Goal: Task Accomplishment & Management: Complete application form

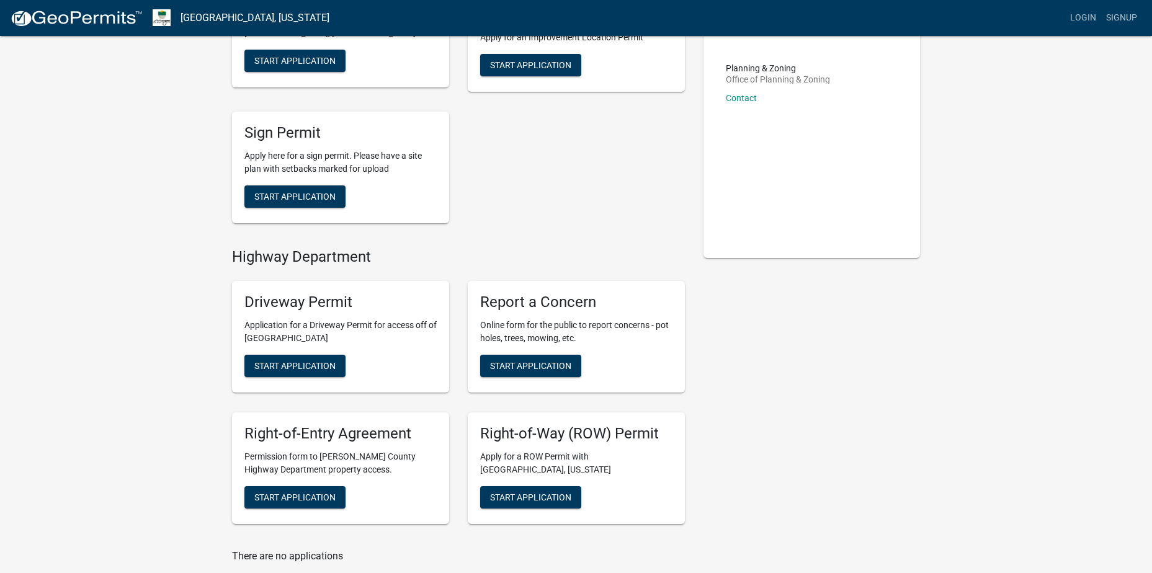
scroll to position [186, 0]
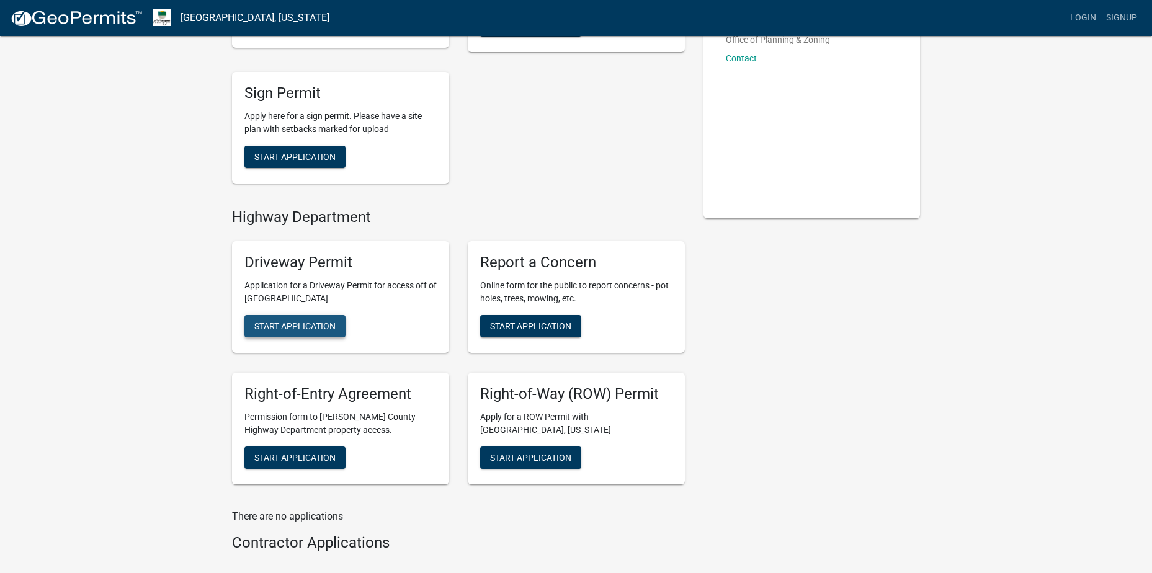
click at [319, 328] on span "Start Application" at bounding box center [294, 326] width 81 height 10
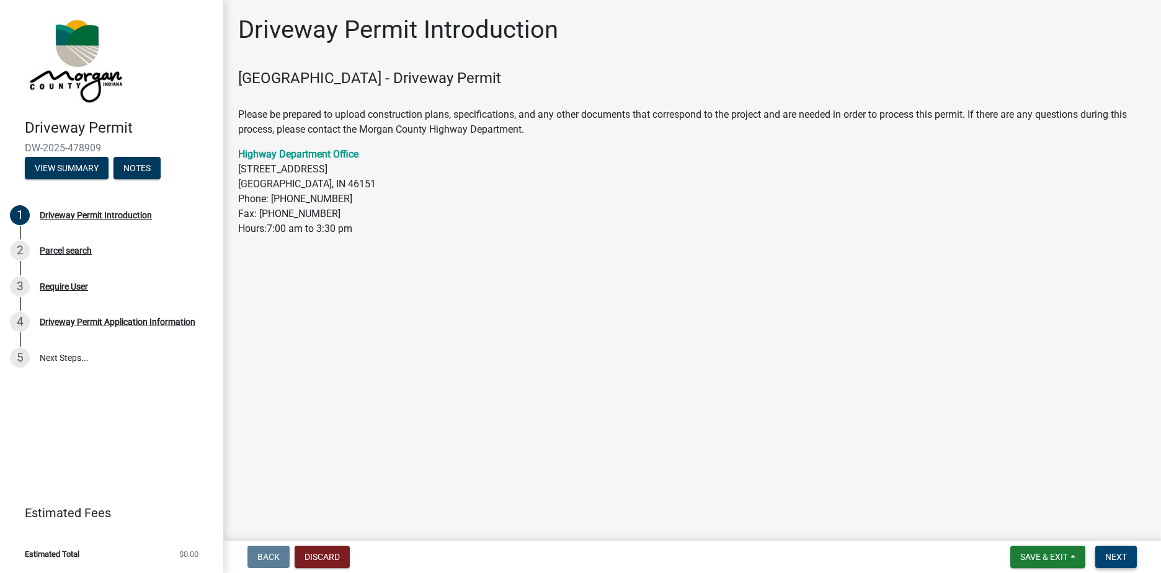
click at [1115, 556] on span "Next" at bounding box center [1116, 557] width 22 height 10
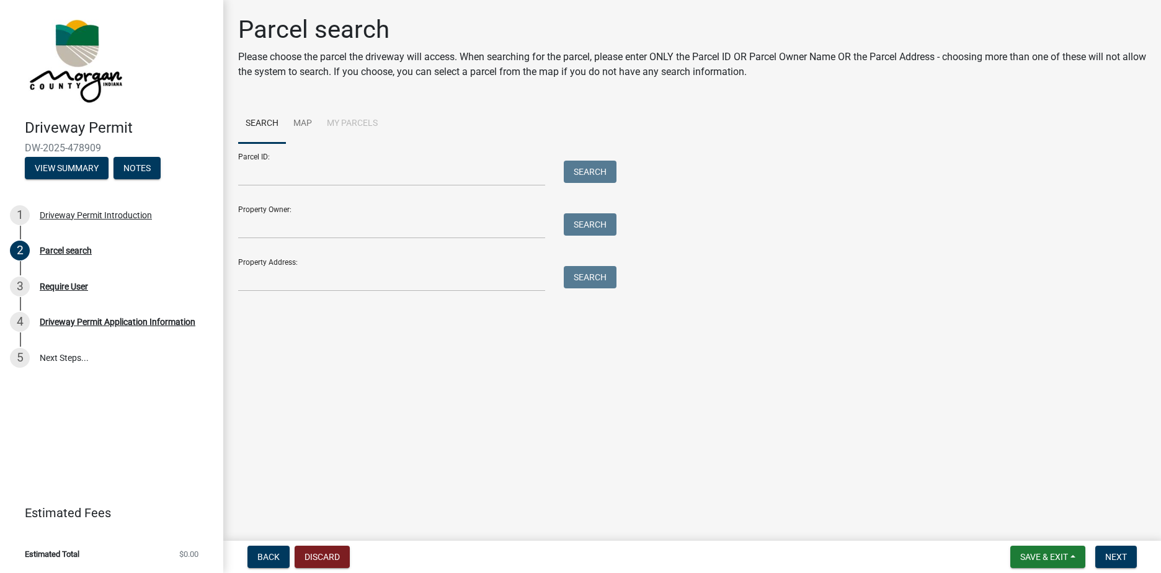
click at [397, 159] on div "Parcel ID: Search" at bounding box center [424, 164] width 372 height 43
click at [404, 174] on input "Parcel ID:" at bounding box center [391, 173] width 307 height 25
type input "55-02-29-400-012.005-015"
click at [597, 158] on div "Parcel ID: 55-02-29-400-012.005-015 Search" at bounding box center [424, 164] width 372 height 43
click at [592, 170] on button "Search" at bounding box center [590, 172] width 53 height 22
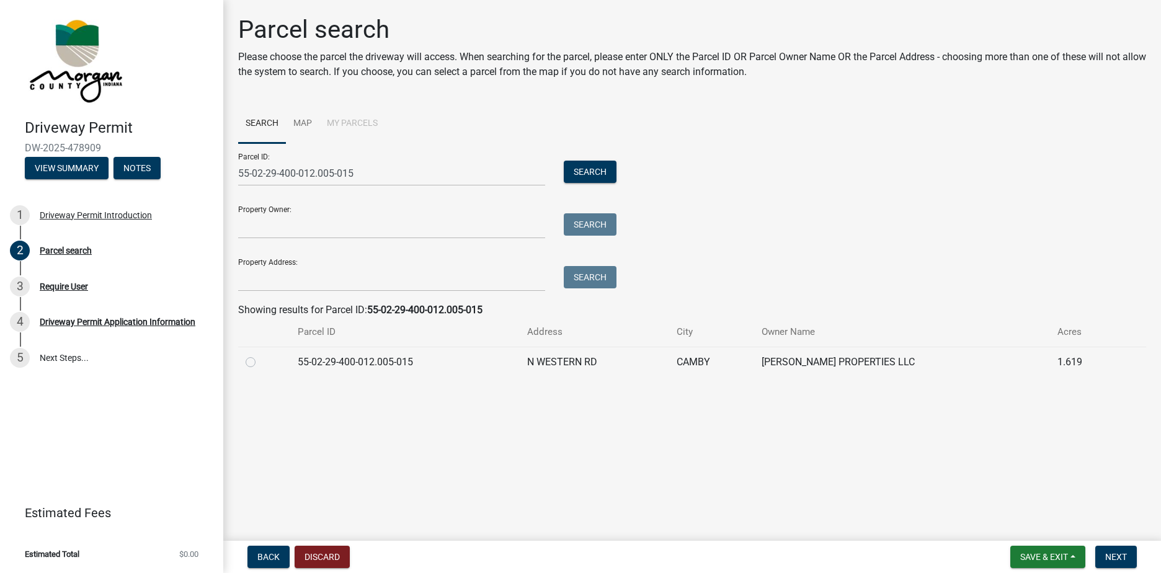
click at [260, 355] on label at bounding box center [260, 355] width 0 height 0
click at [260, 363] on input "radio" at bounding box center [264, 359] width 8 height 8
radio input "true"
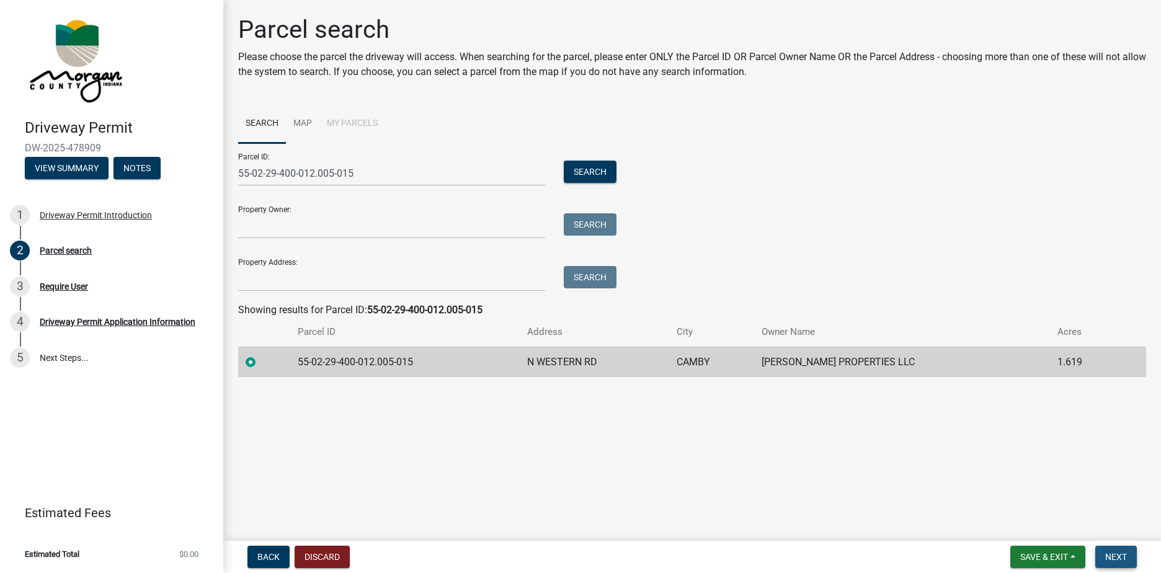
click at [1121, 551] on button "Next" at bounding box center [1116, 557] width 42 height 22
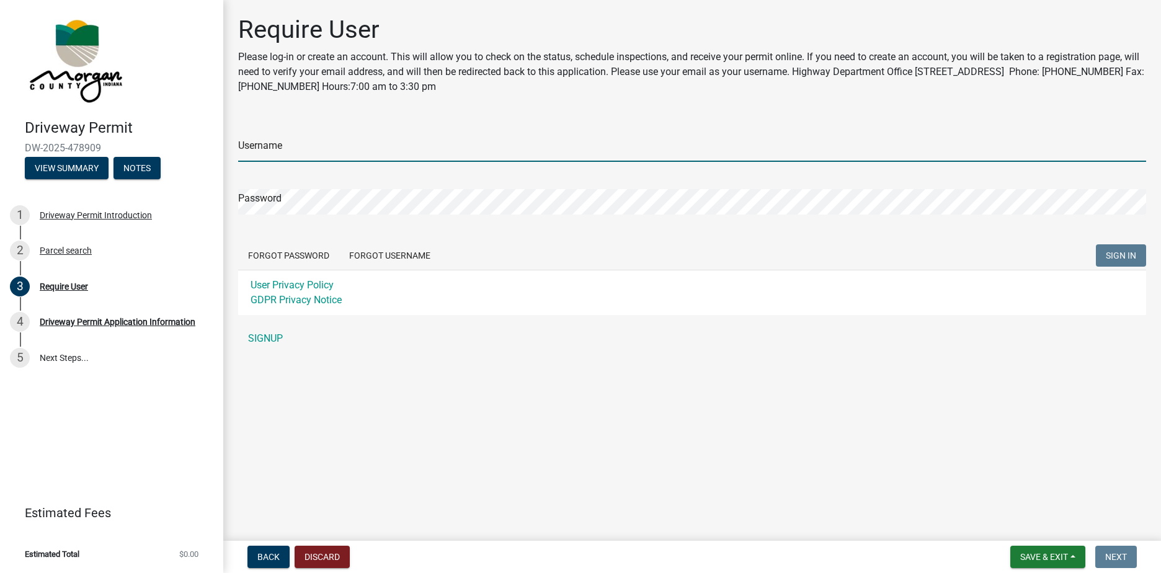
click at [332, 146] on input "Username" at bounding box center [692, 148] width 908 height 25
type input "owen linthicum"
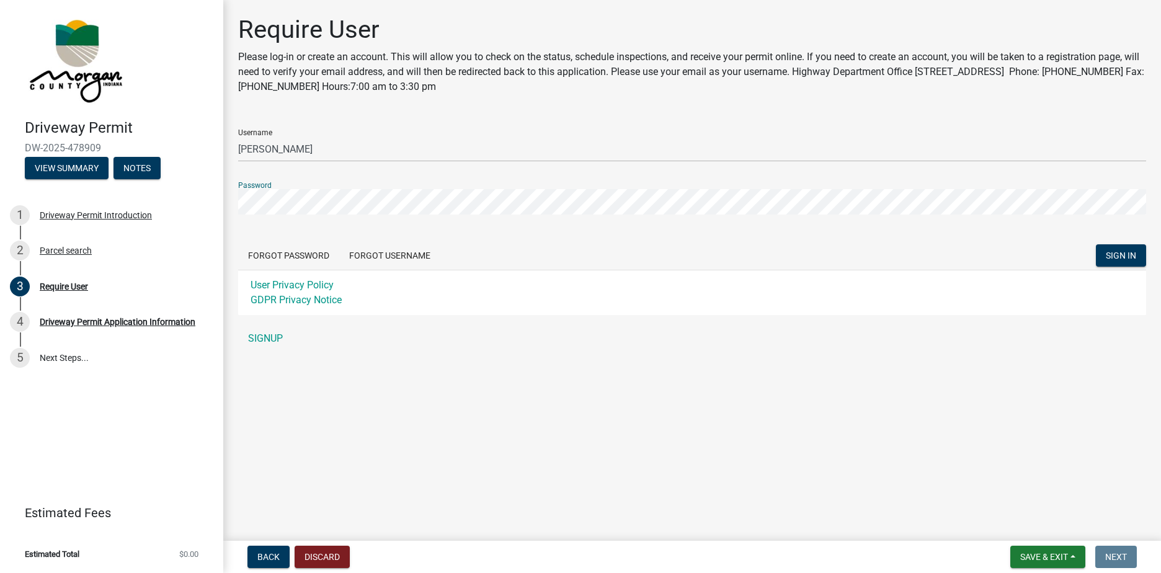
click at [1096, 244] on button "SIGN IN" at bounding box center [1121, 255] width 50 height 22
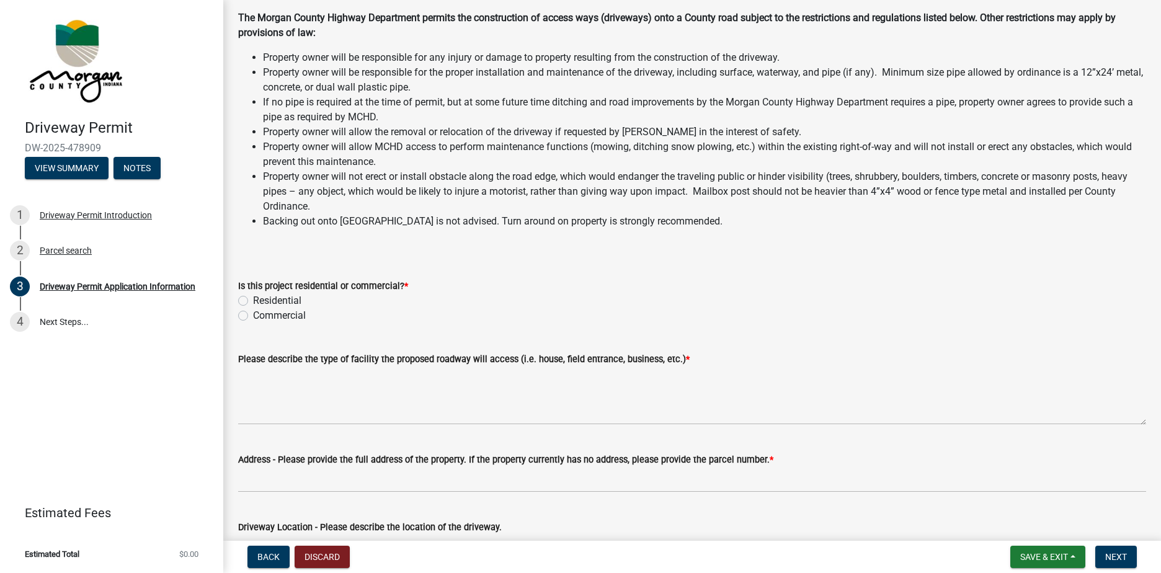
scroll to position [62, 0]
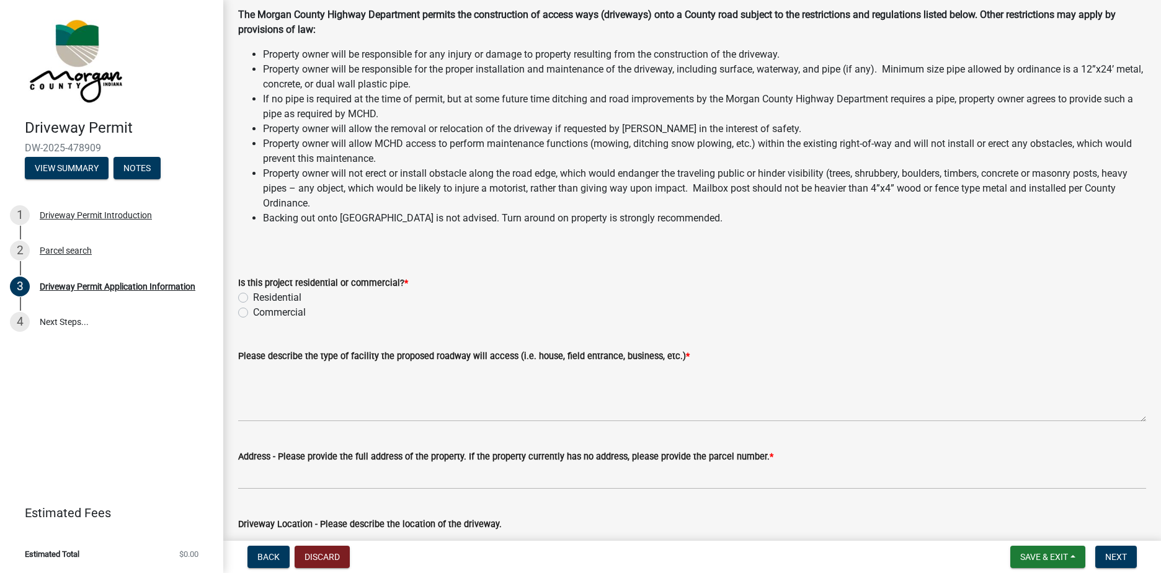
click at [261, 295] on label "Residential" at bounding box center [277, 297] width 48 height 15
click at [261, 295] on input "Residential" at bounding box center [257, 294] width 8 height 8
radio input "true"
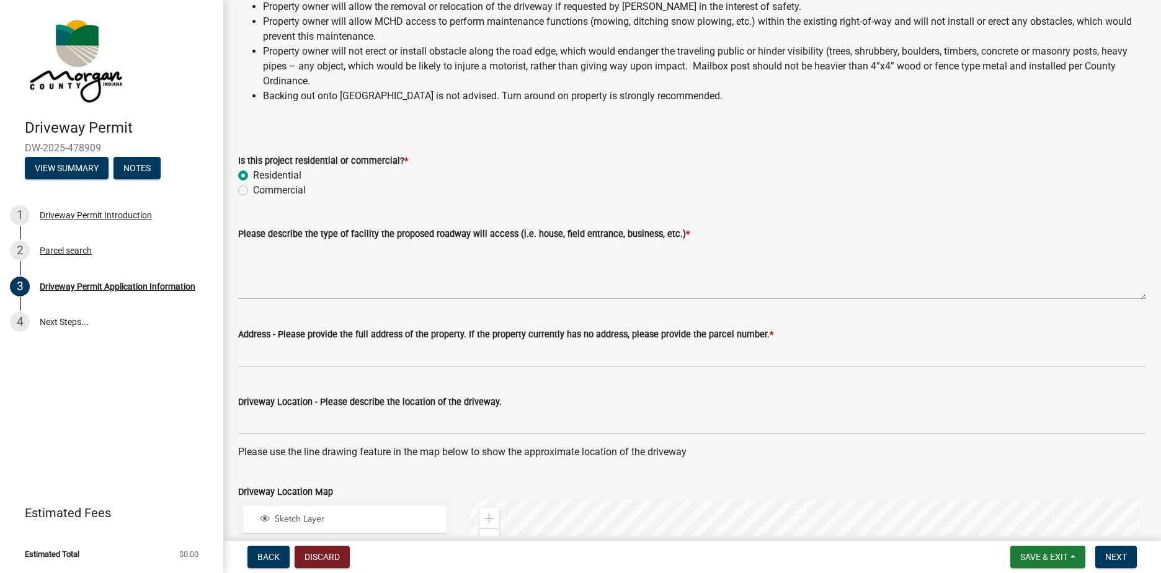
scroll to position [186, 0]
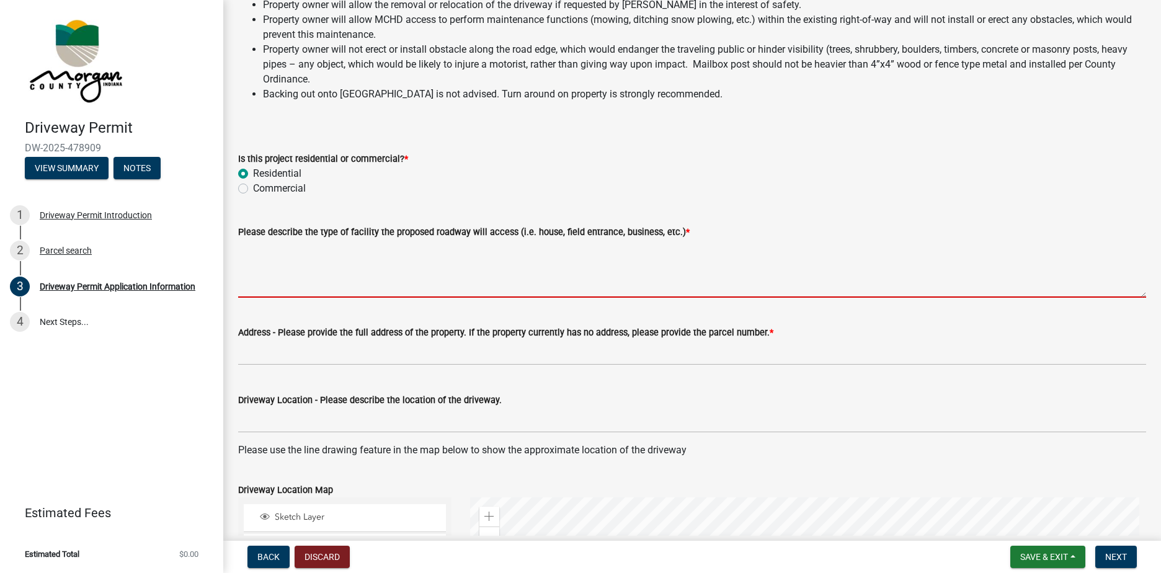
click at [394, 287] on textarea "Please describe the type of facility the proposed roadway will access (i.e. hou…" at bounding box center [692, 268] width 908 height 58
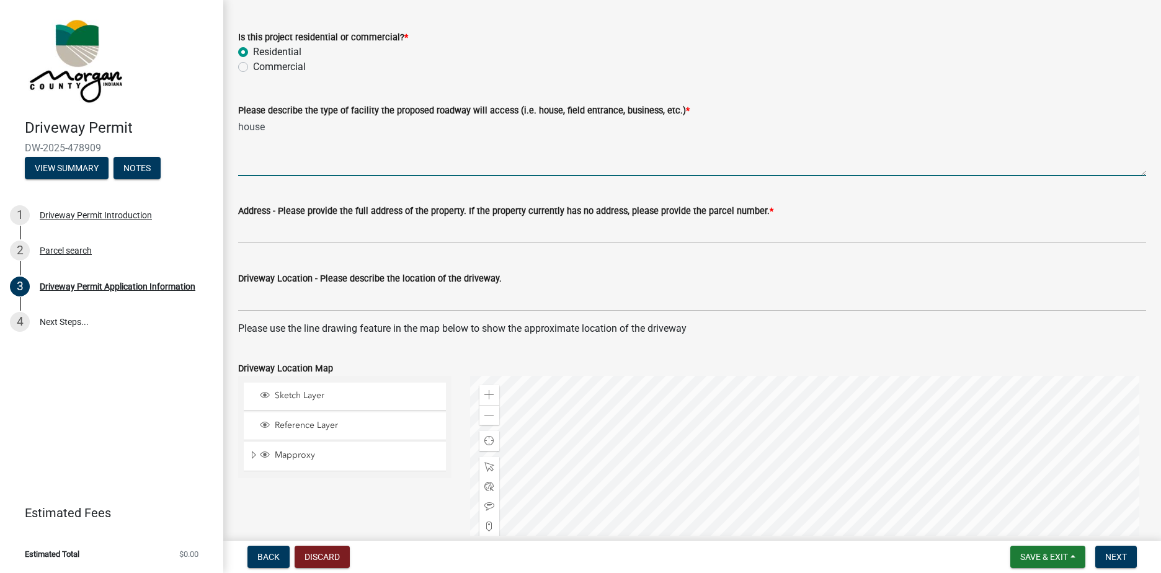
scroll to position [310, 0]
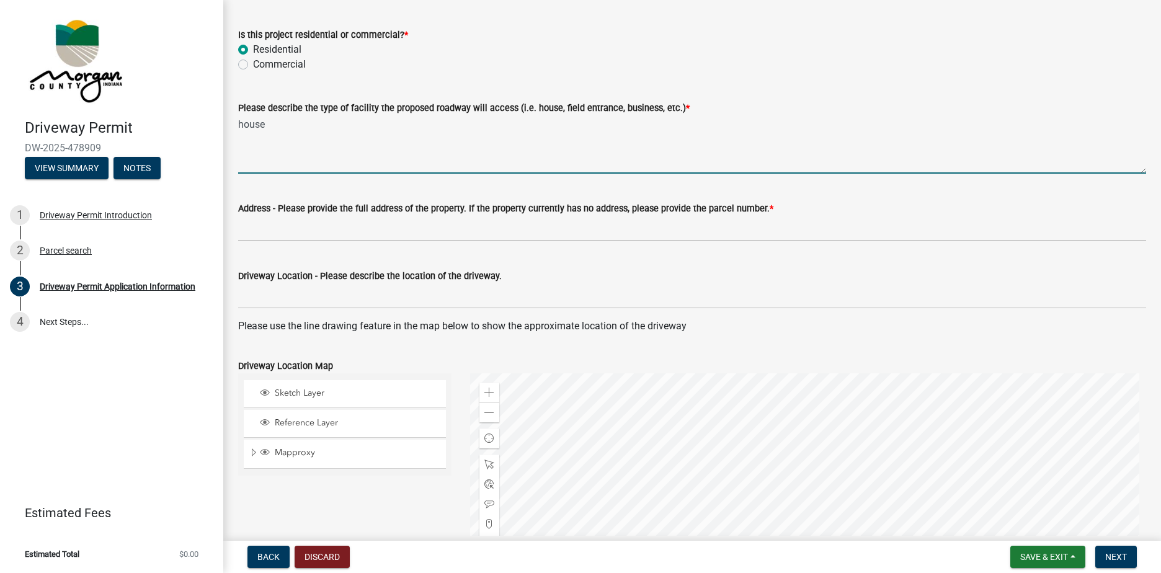
type textarea "house"
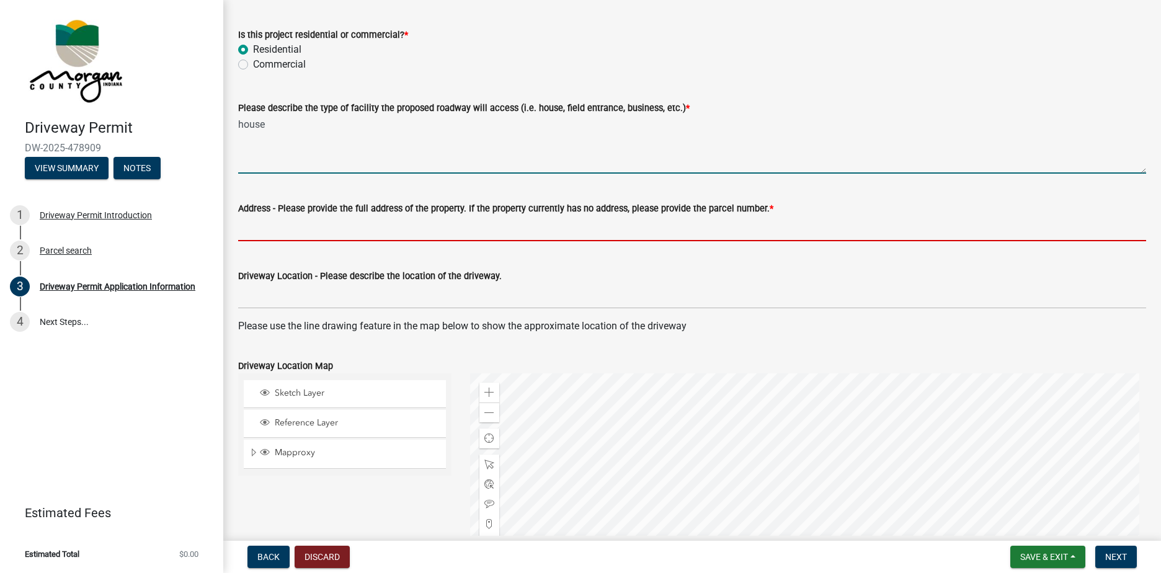
click at [378, 236] on input "Address - Please provide the full address of the property. If the property curr…" at bounding box center [692, 228] width 908 height 25
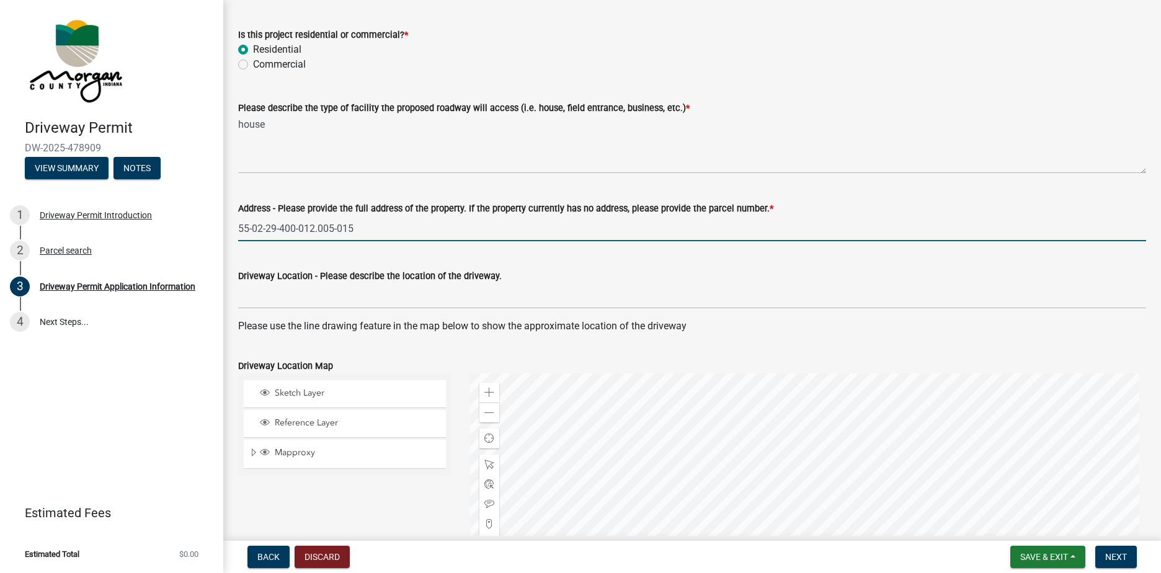
type input "55-02-29-400-012.005-015"
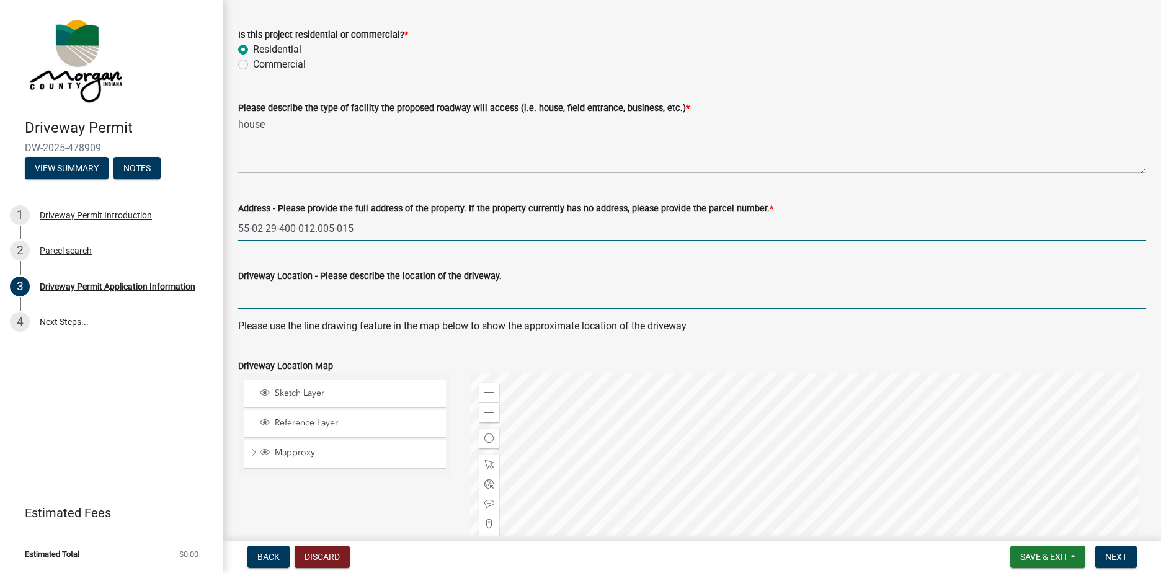
click at [383, 285] on input "Driveway Location - Please describe the location of the driveway." at bounding box center [692, 295] width 908 height 25
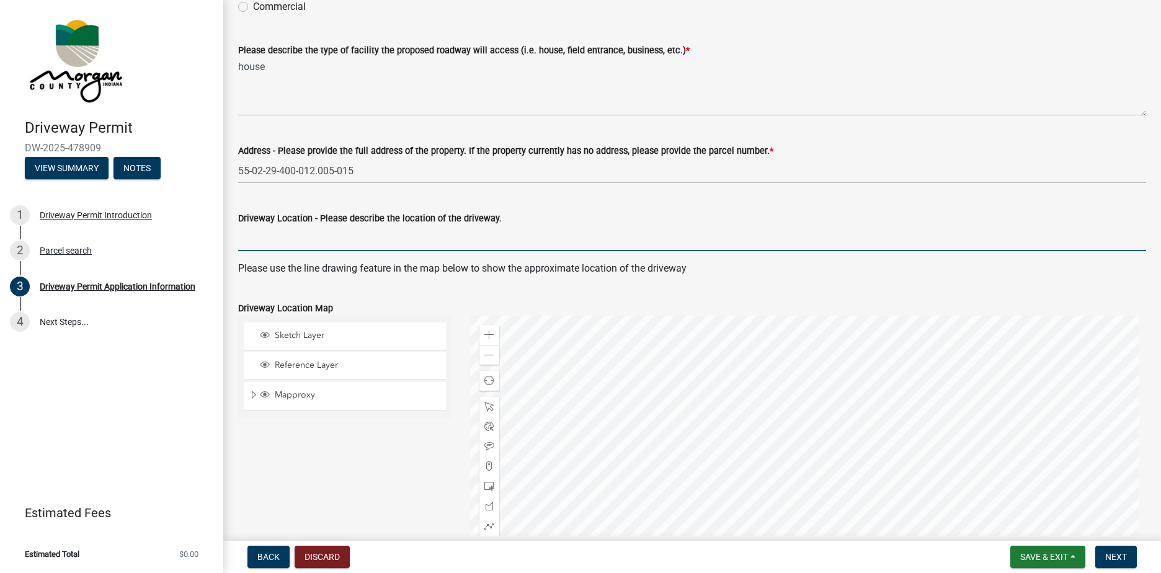
scroll to position [372, 0]
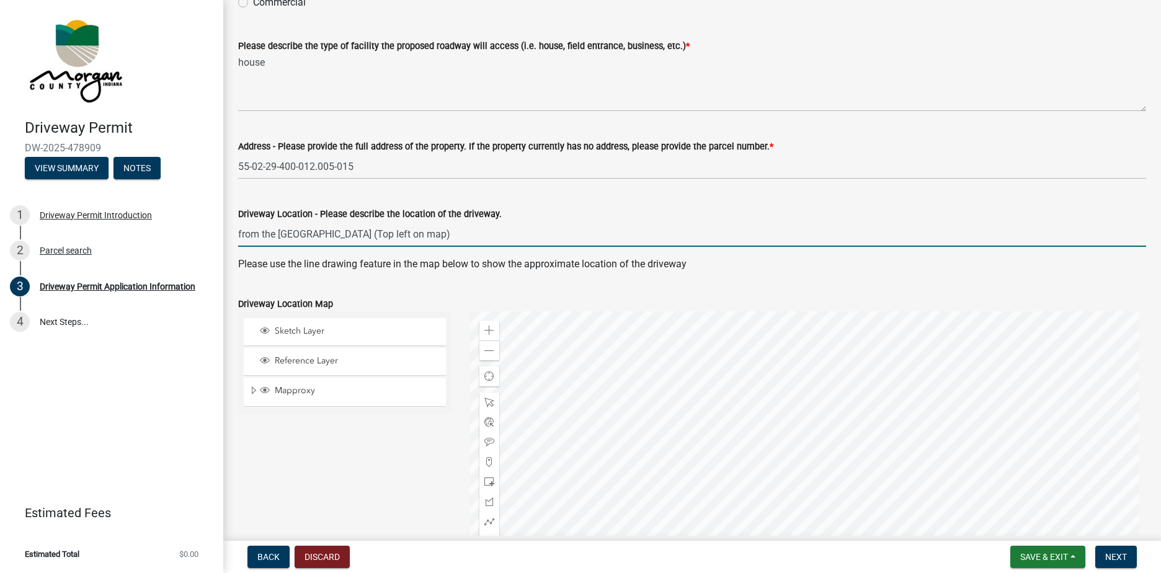
click at [241, 236] on input "from the north west corner (Top left on map)" at bounding box center [692, 233] width 908 height 25
click at [447, 224] on input "From the North West corner (Top left on map)" at bounding box center [692, 233] width 908 height 25
click at [470, 233] on input "From the North West corner (Top left on map) it is 60 yards east, and 155'" at bounding box center [692, 233] width 908 height 25
click at [502, 236] on input "From the North West corner (Top left on map) it is 180' yards east, and 155'" at bounding box center [692, 233] width 908 height 25
click at [551, 231] on input "From the North West corner (Top left on map) it is 180' east, and 155'" at bounding box center [692, 233] width 908 height 25
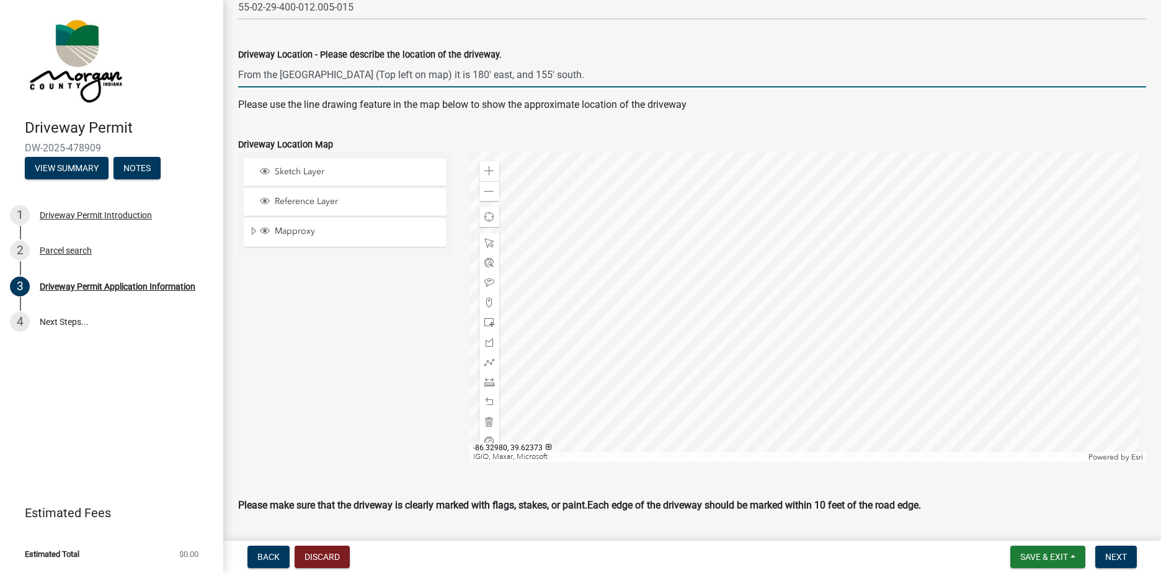
scroll to position [620, 0]
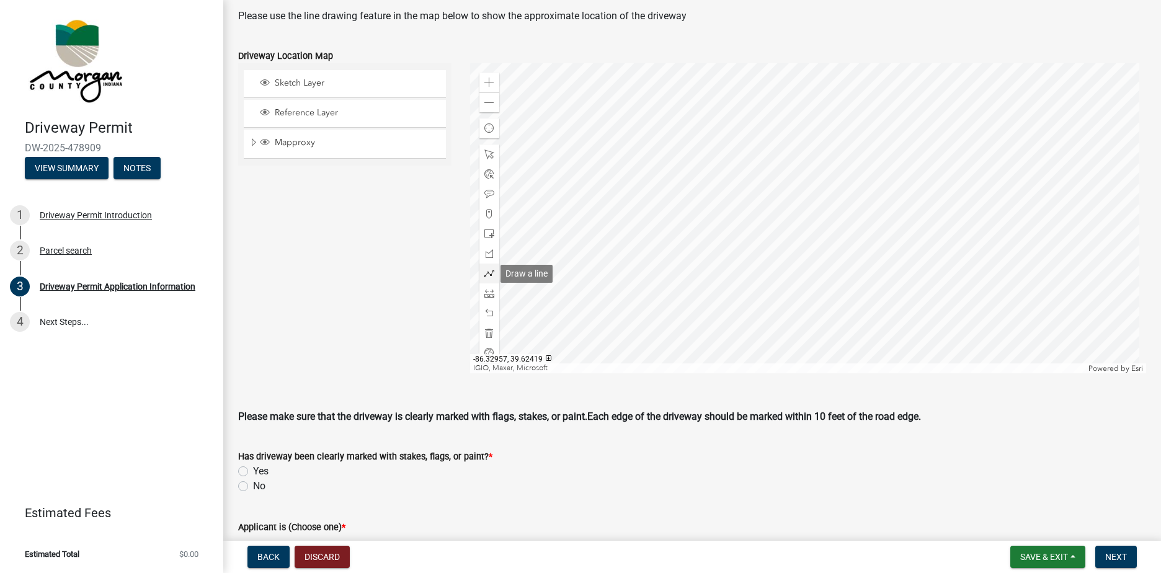
type input "From the North West corner (Top left on map) it is 180' east, and 155' south."
click at [486, 270] on span at bounding box center [489, 274] width 10 height 10
click at [838, 142] on div at bounding box center [808, 218] width 677 height 310
click at [487, 292] on span at bounding box center [489, 293] width 10 height 10
click at [837, 139] on div at bounding box center [808, 218] width 677 height 310
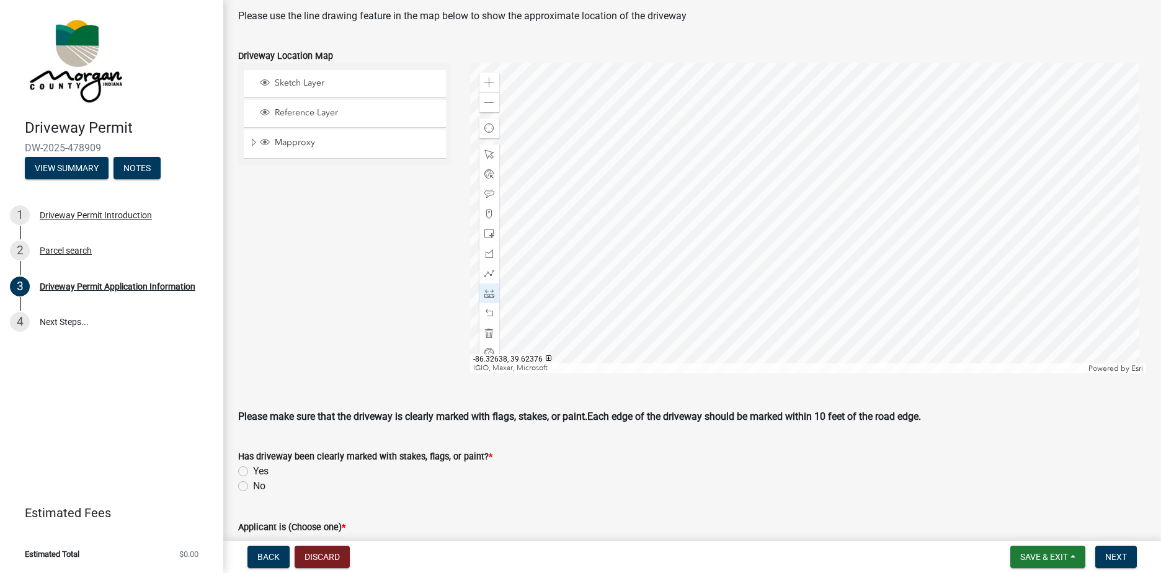
click at [837, 197] on div at bounding box center [808, 218] width 677 height 310
click at [837, 140] on div at bounding box center [808, 218] width 677 height 310
click at [837, 200] on div at bounding box center [808, 218] width 677 height 310
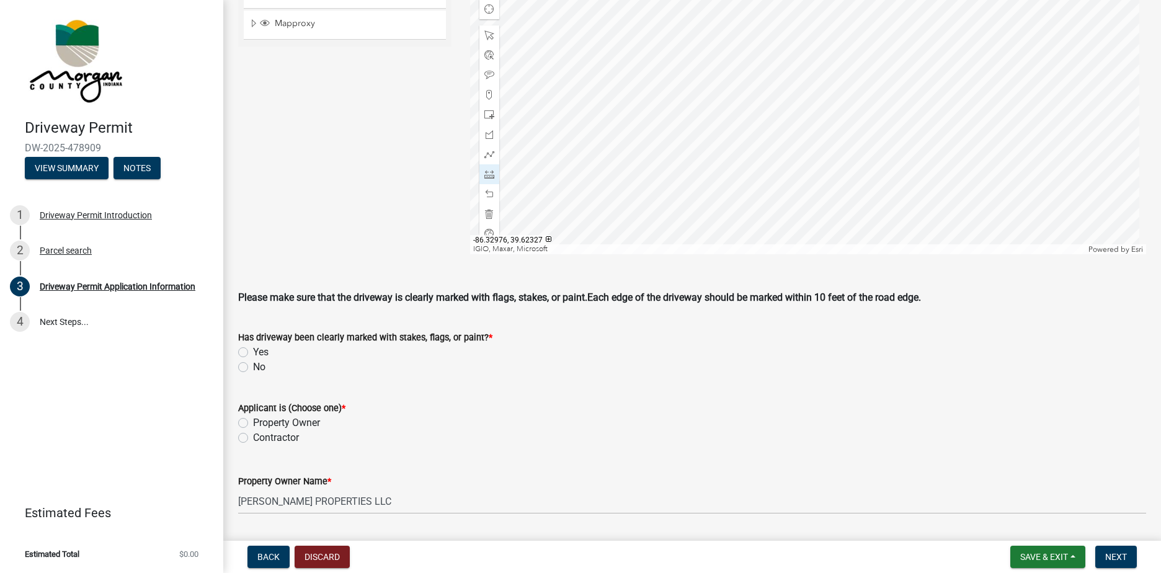
scroll to position [744, 0]
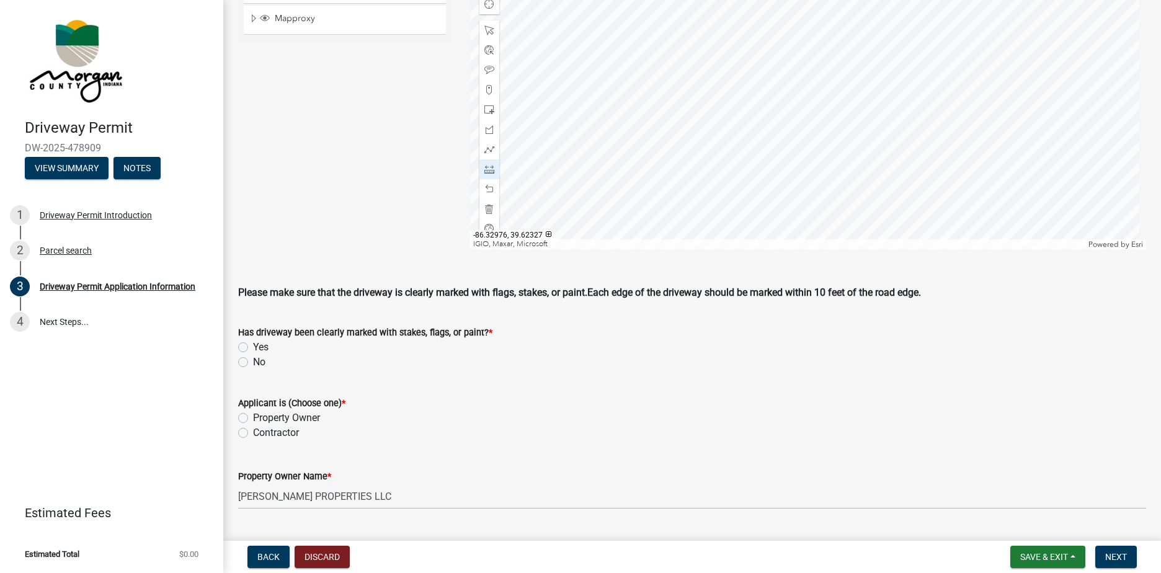
click at [253, 347] on label "Yes" at bounding box center [261, 347] width 16 height 15
click at [253, 347] on input "Yes" at bounding box center [257, 344] width 8 height 8
radio input "true"
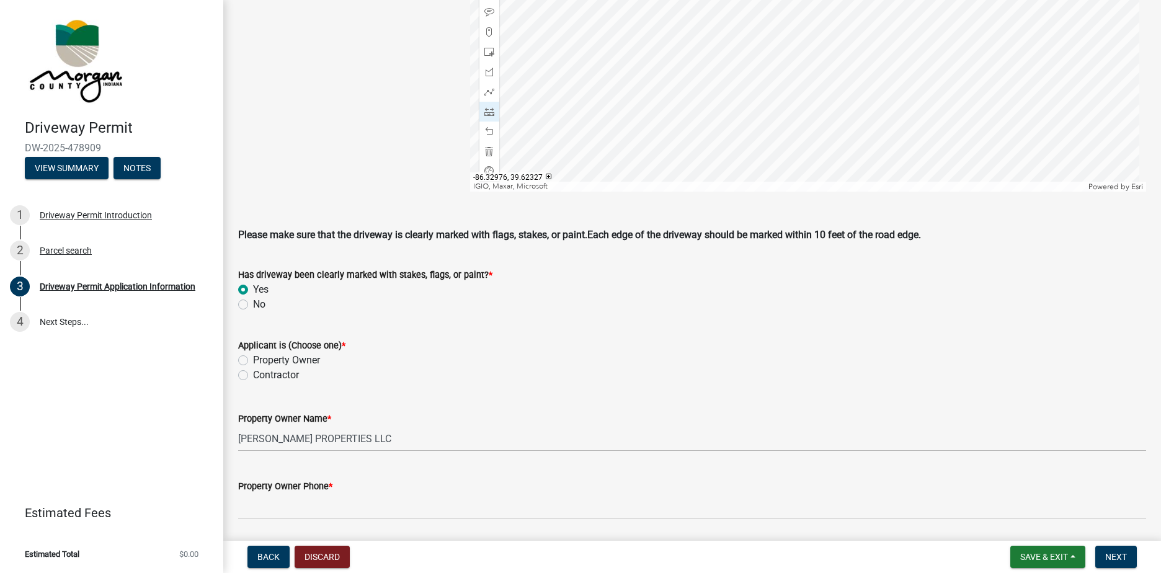
scroll to position [806, 0]
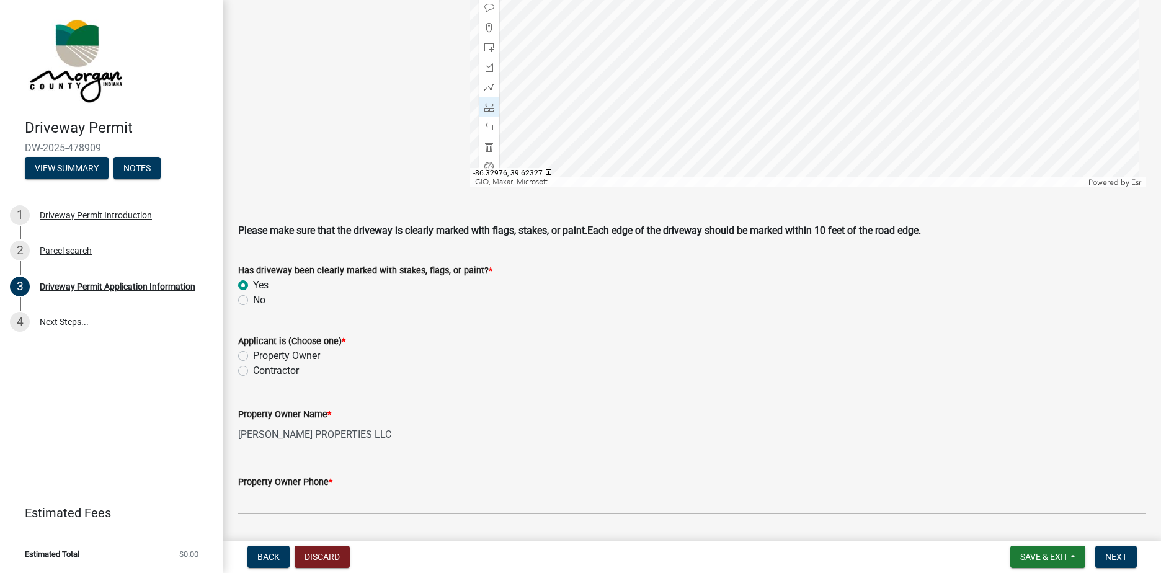
click at [253, 371] on label "Contractor" at bounding box center [276, 370] width 46 height 15
click at [253, 371] on input "Contractor" at bounding box center [257, 367] width 8 height 8
radio input "true"
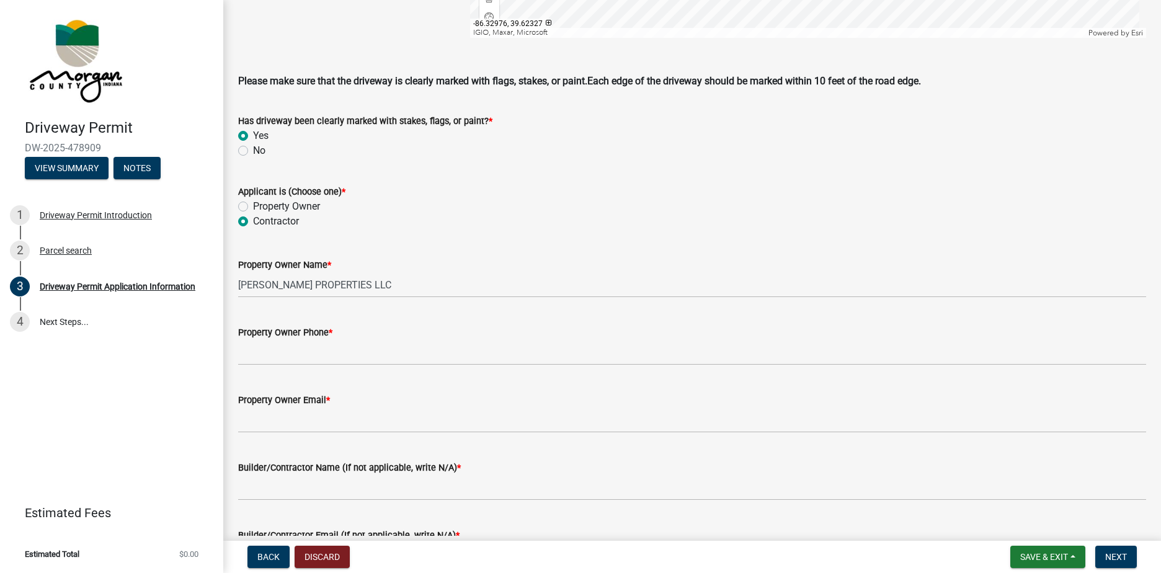
scroll to position [992, 0]
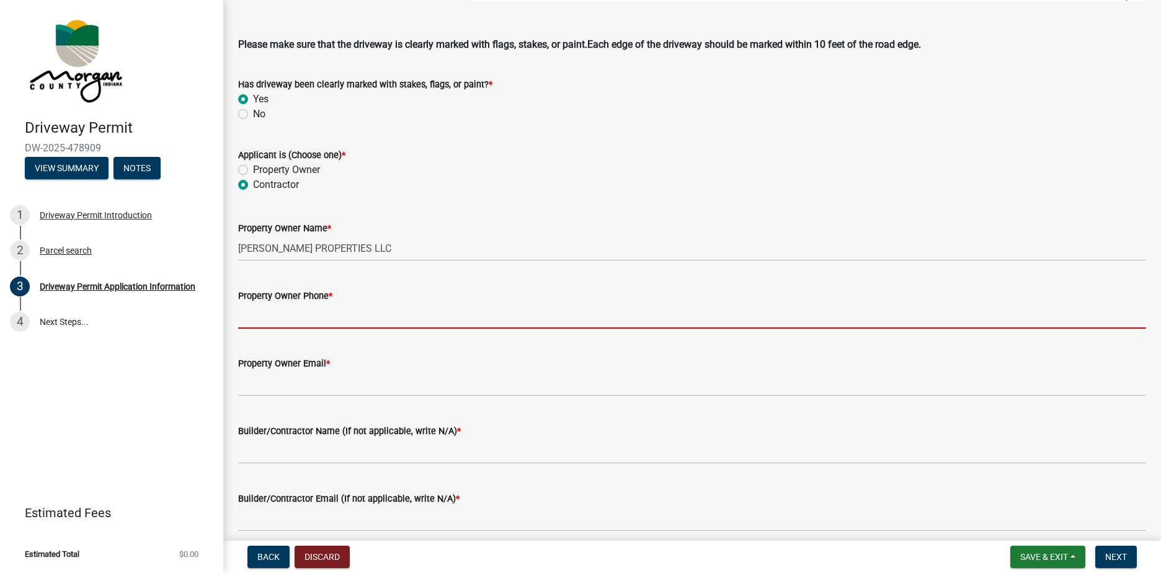
click at [334, 323] on input "Property Owner Phone *" at bounding box center [692, 315] width 908 height 25
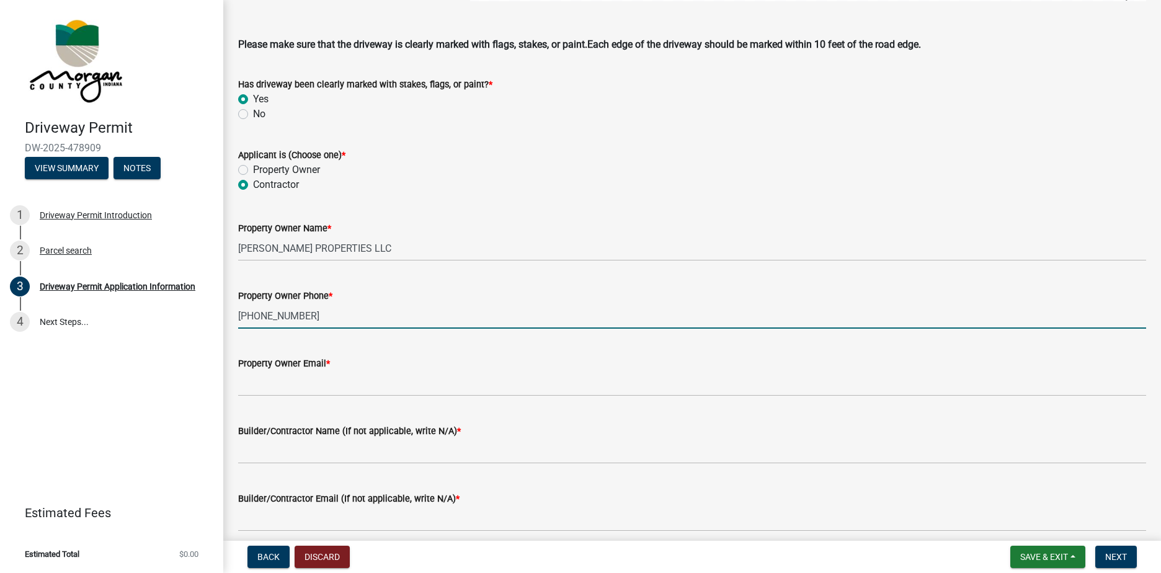
type input "317-402-2203"
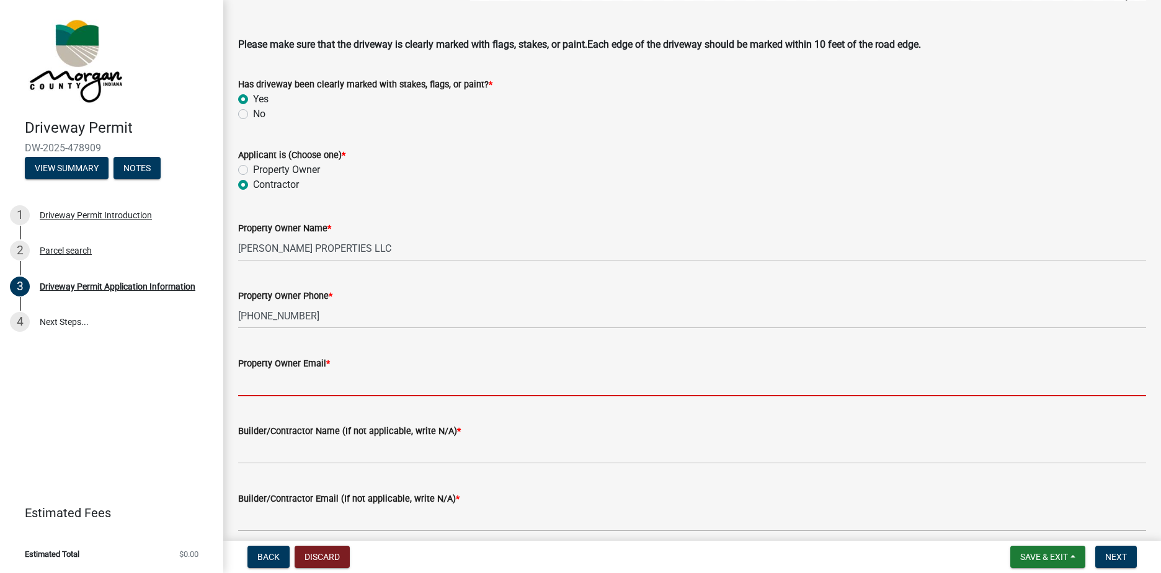
click at [293, 391] on input "Property Owner Email *" at bounding box center [692, 383] width 908 height 25
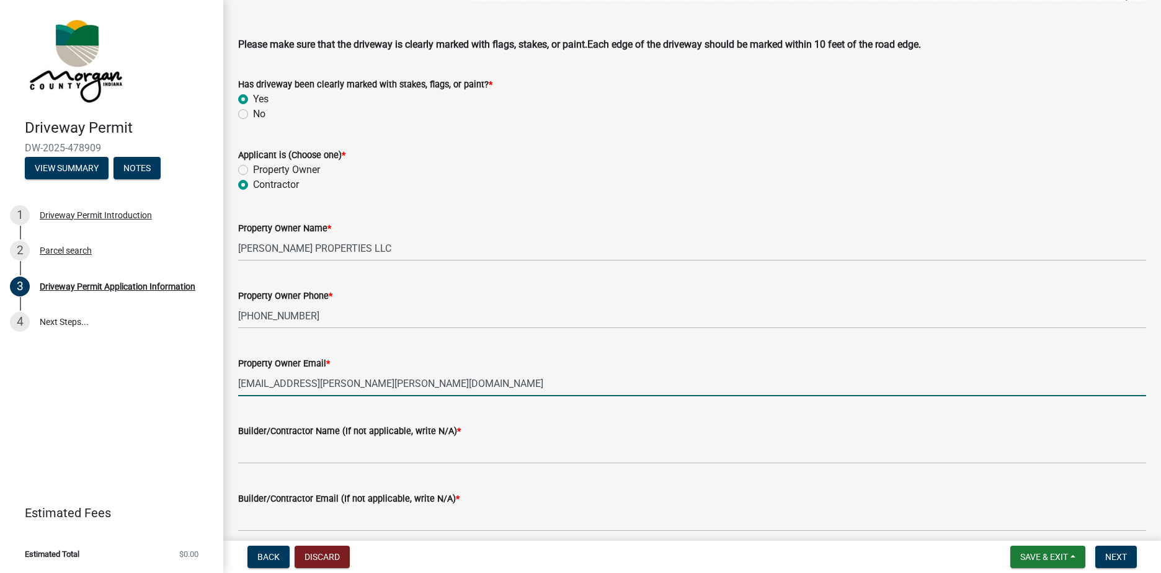
type input "herb.haggard@haggard-stocking.com"
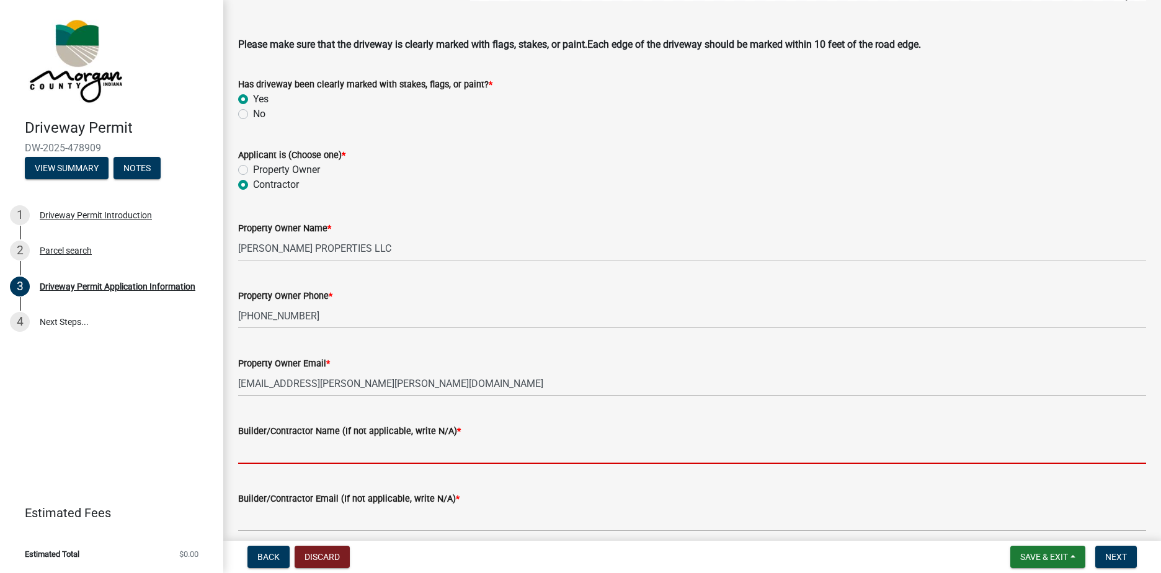
click at [300, 447] on input "Builder/Contractor Name (If not applicable, write N/A) *" at bounding box center [692, 450] width 908 height 25
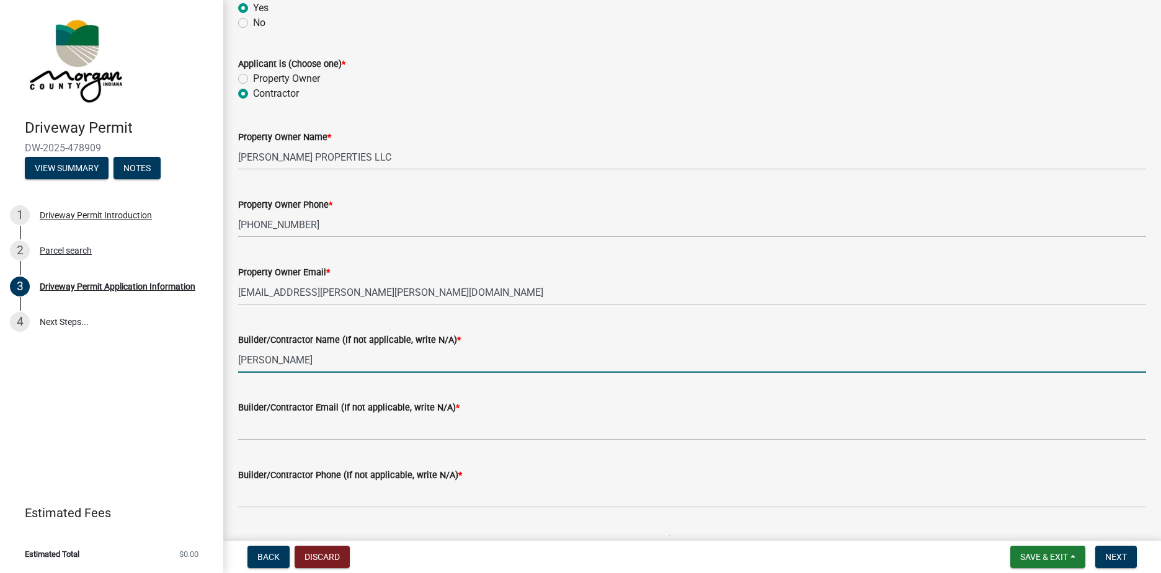
scroll to position [1116, 0]
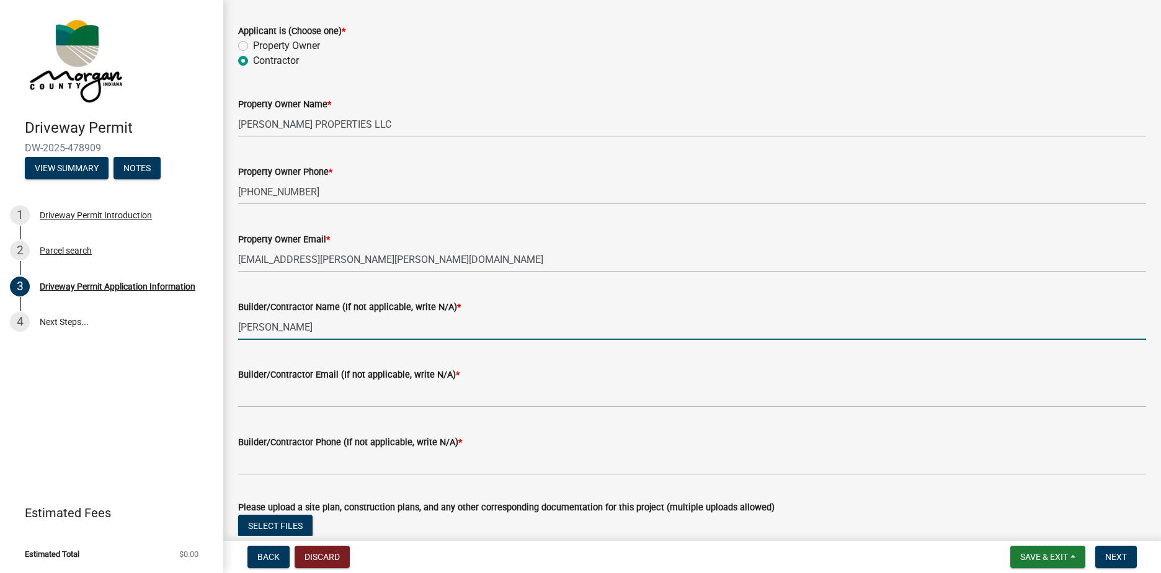
type input "craig haggard"
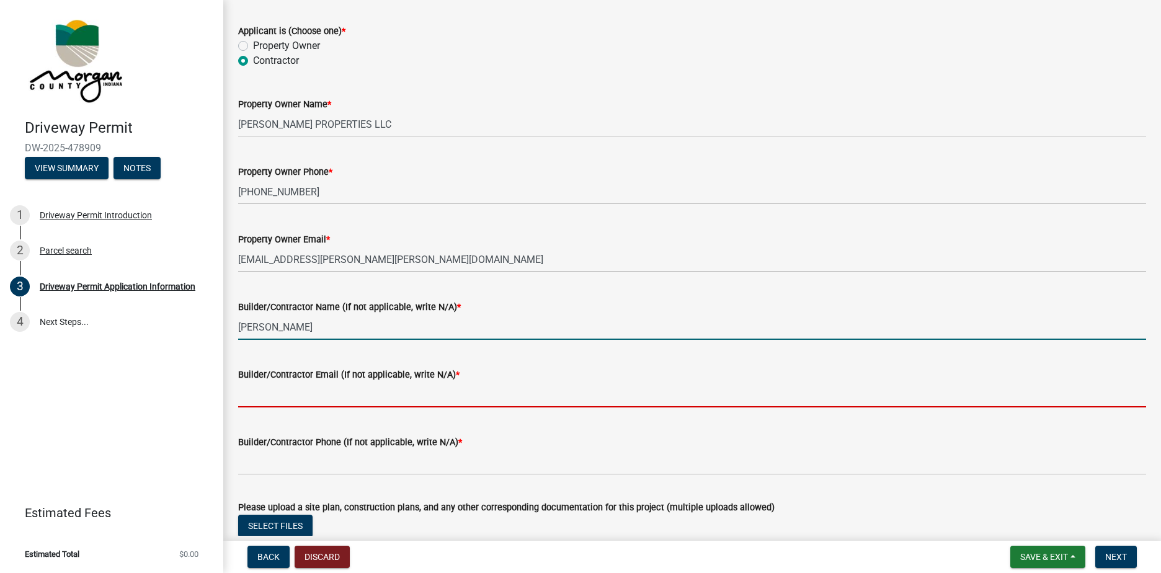
click at [348, 393] on input "Builder/Contractor Email (If not applicable, write N/A) *" at bounding box center [692, 394] width 908 height 25
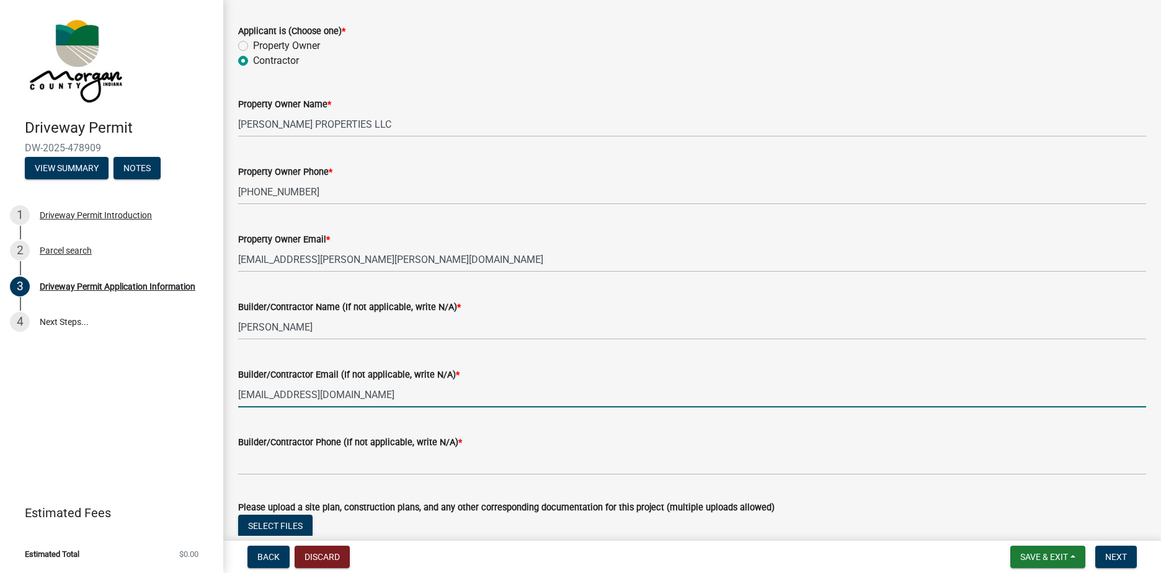
type input "craighaggard@gmail.com"
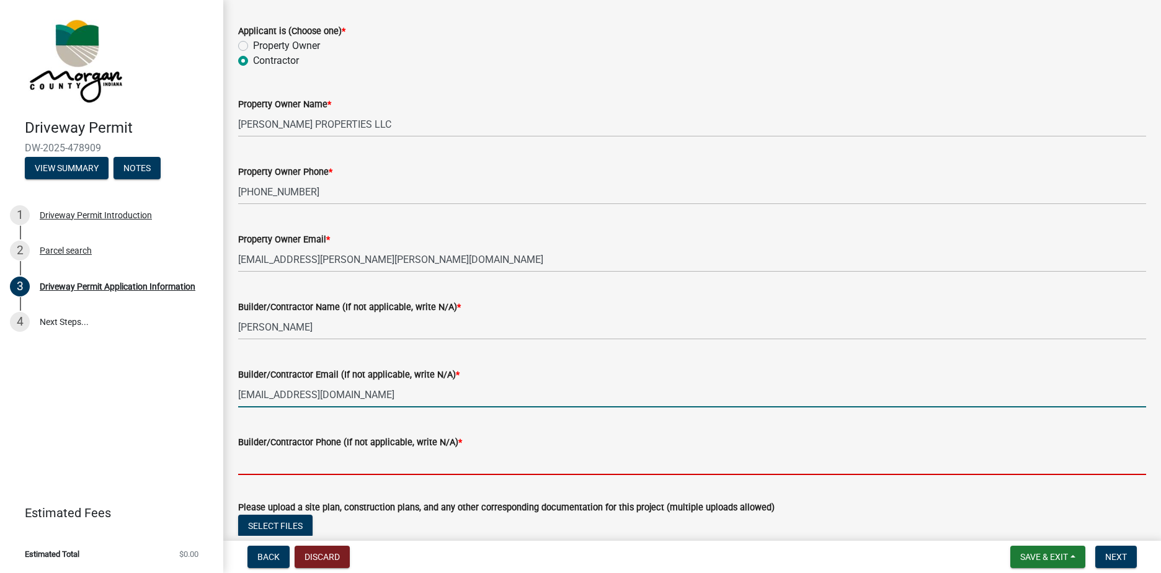
click at [337, 466] on input "Builder/Contractor Phone (If not applicable, write N/A) *" at bounding box center [692, 462] width 908 height 25
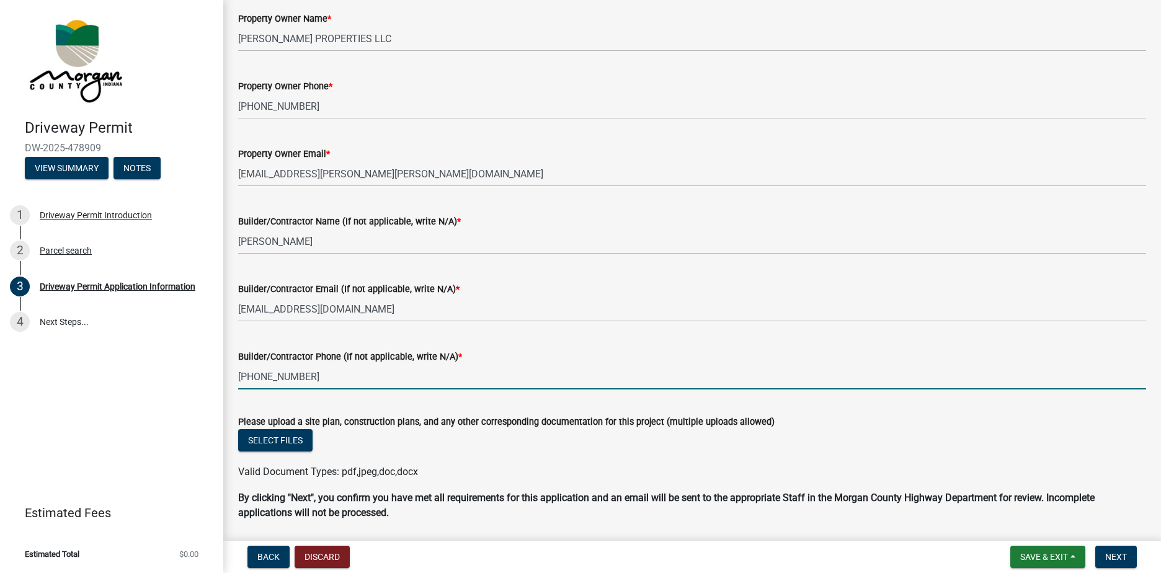
scroll to position [1240, 0]
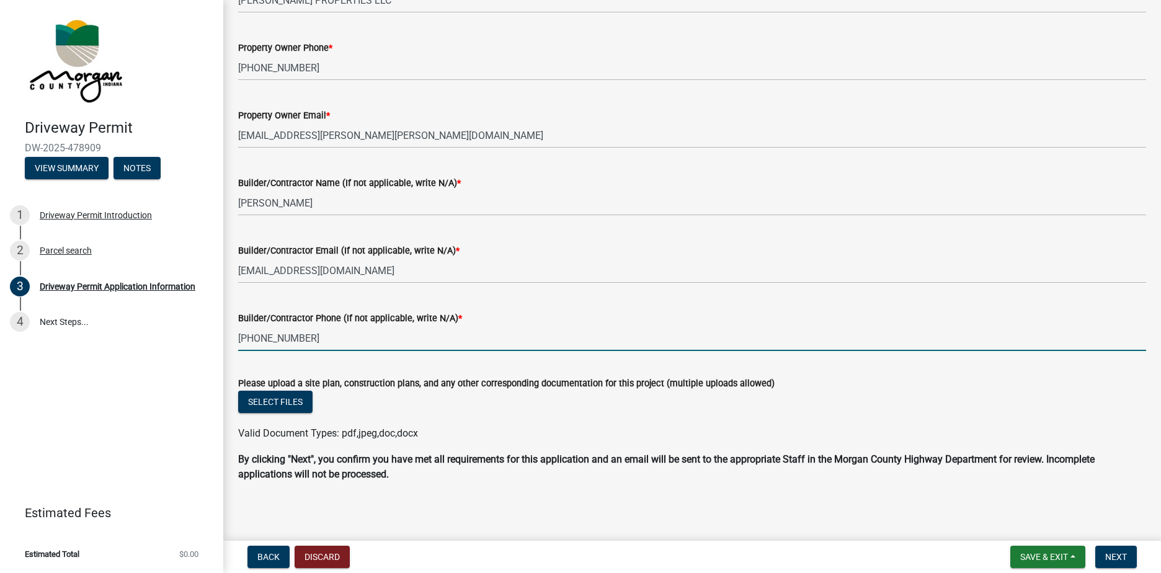
type input "317-402-2939"
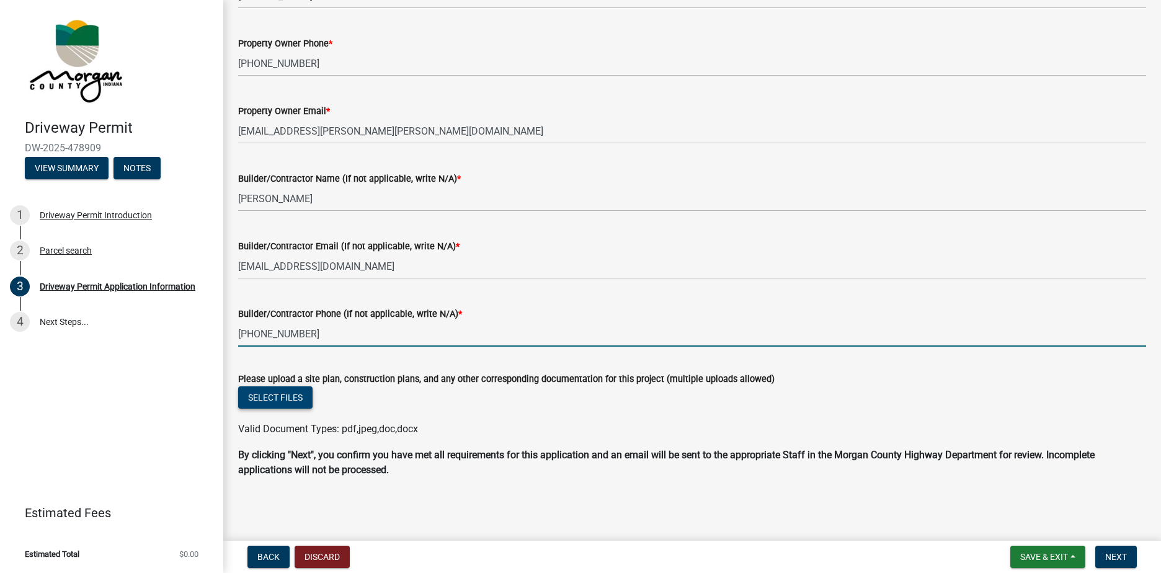
click at [288, 396] on button "Select files" at bounding box center [275, 397] width 74 height 22
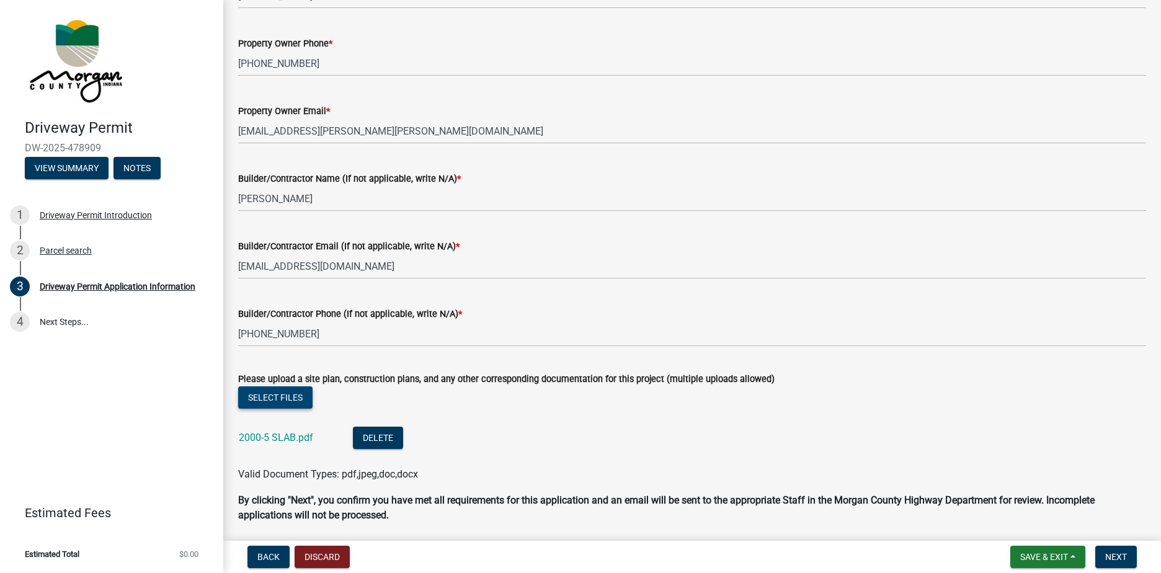
click at [287, 398] on button "Select files" at bounding box center [275, 397] width 74 height 22
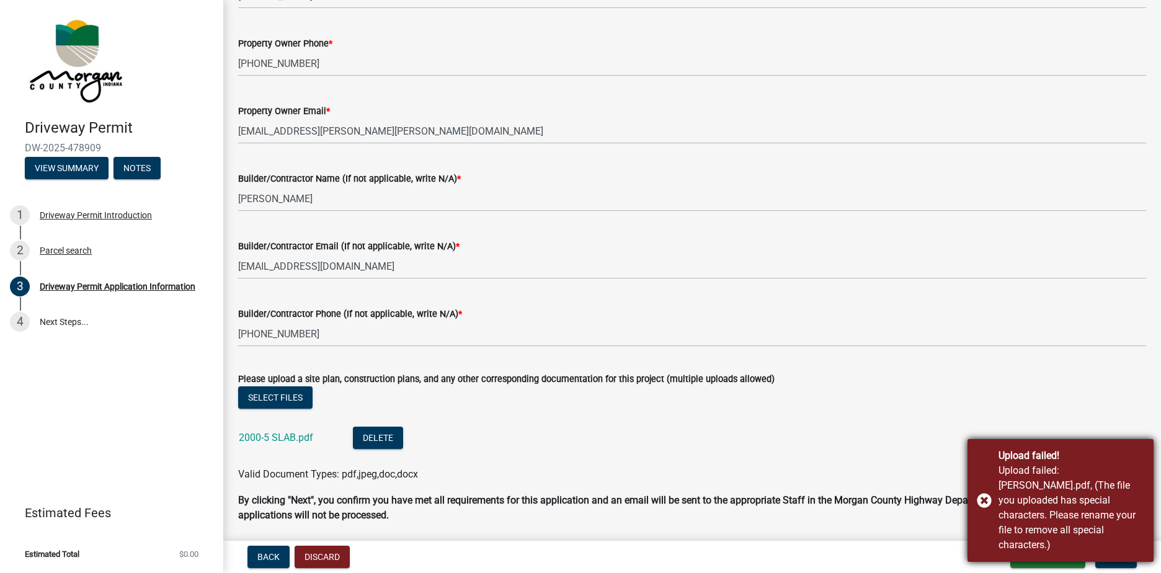
click at [988, 509] on div "Upload failed! Upload failed: Haggard, Eleyna.pdf, (The file you uploaded has s…" at bounding box center [1061, 500] width 186 height 123
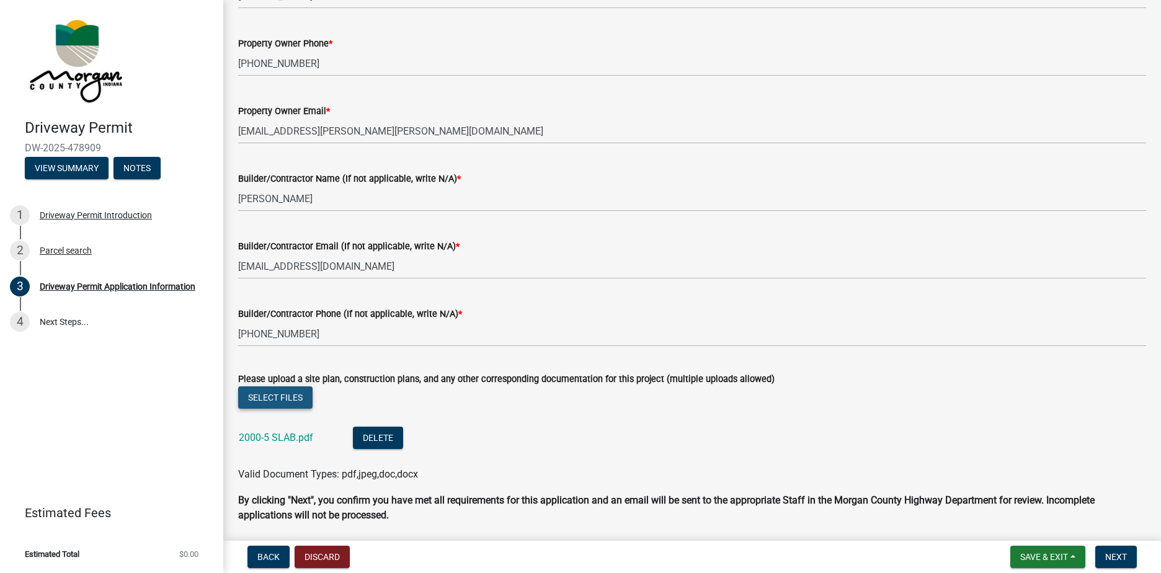
click at [277, 395] on button "Select files" at bounding box center [275, 397] width 74 height 22
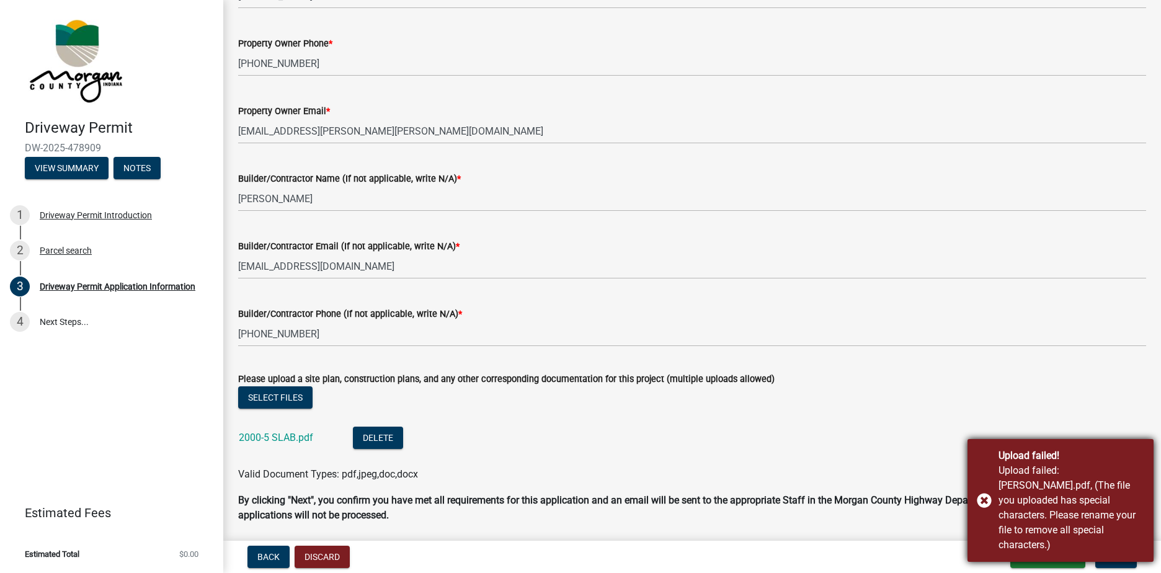
click at [987, 505] on div "Upload failed! Upload failed: Haggard, Eleyna.pdf, (The file you uploaded has s…" at bounding box center [1061, 500] width 186 height 123
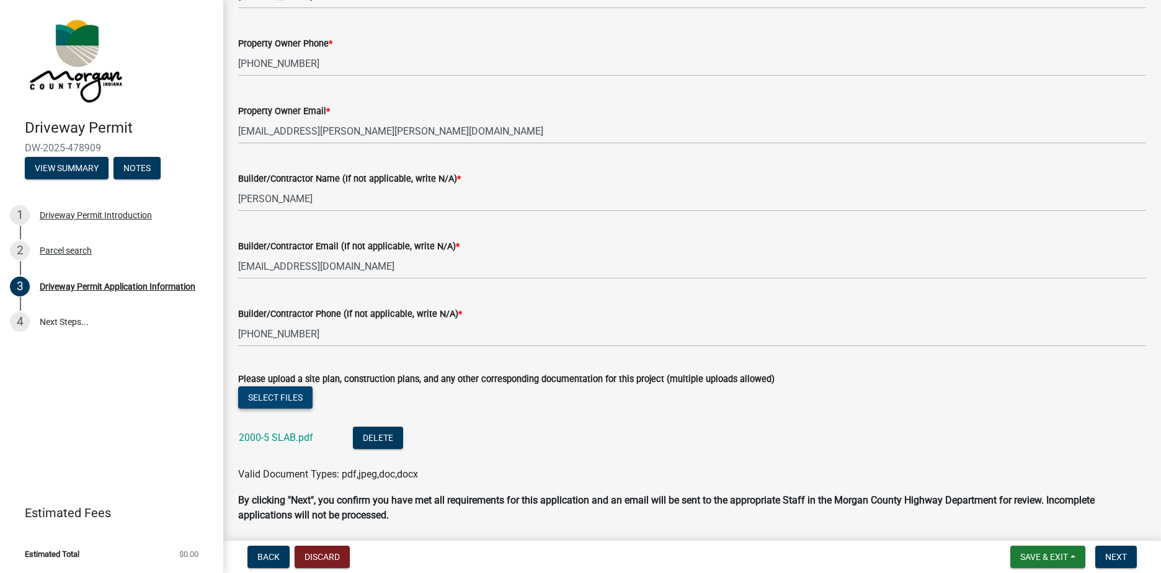
click at [273, 397] on button "Select files" at bounding box center [275, 397] width 74 height 22
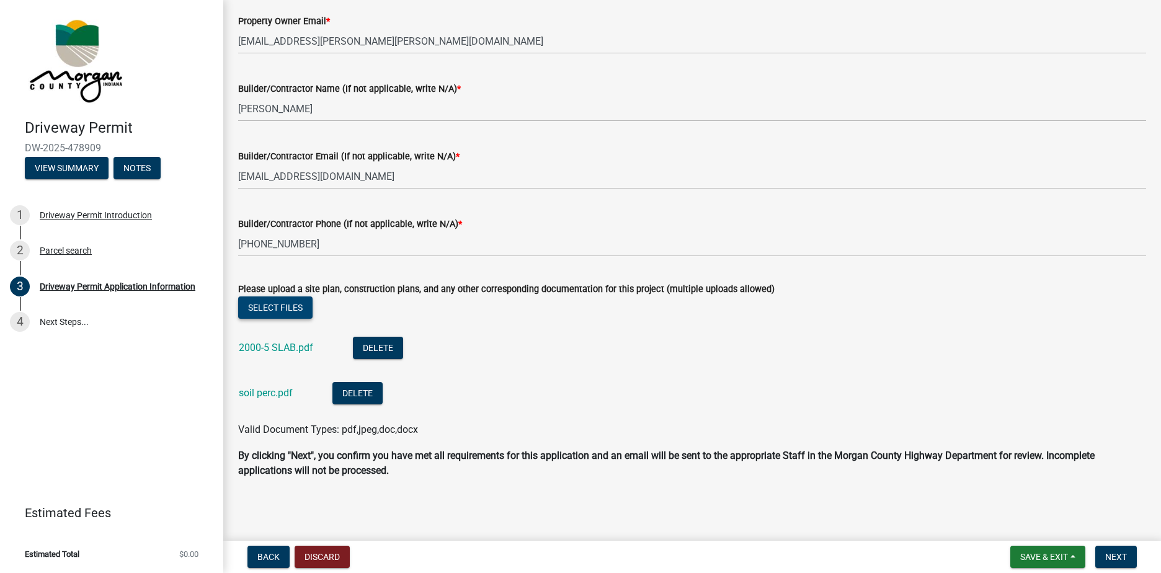
scroll to position [1335, 0]
click at [1116, 555] on span "Next" at bounding box center [1116, 557] width 22 height 10
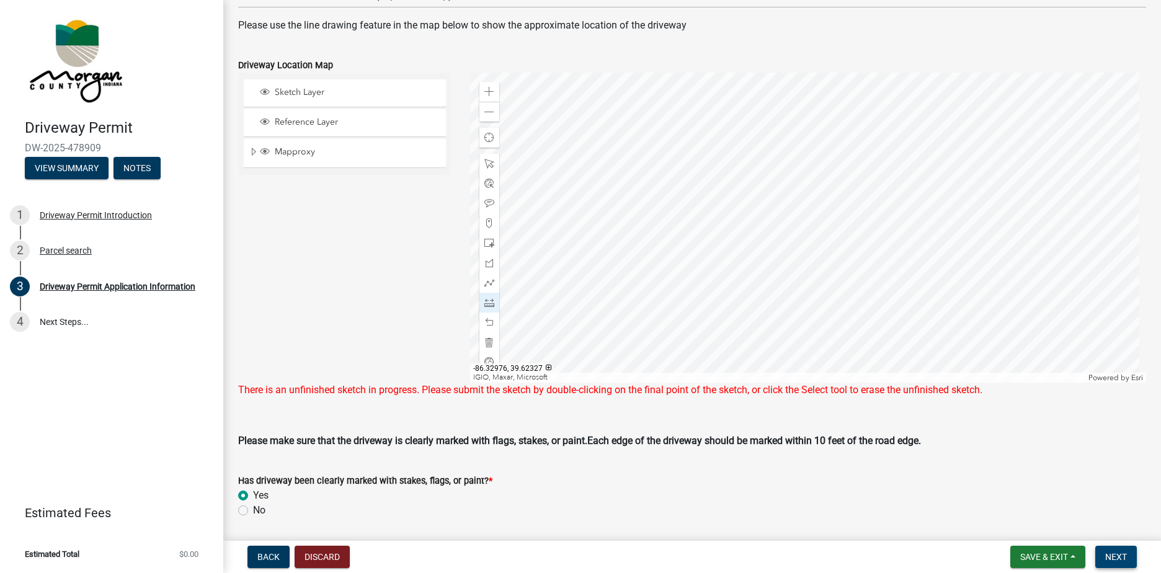
scroll to position [606, 0]
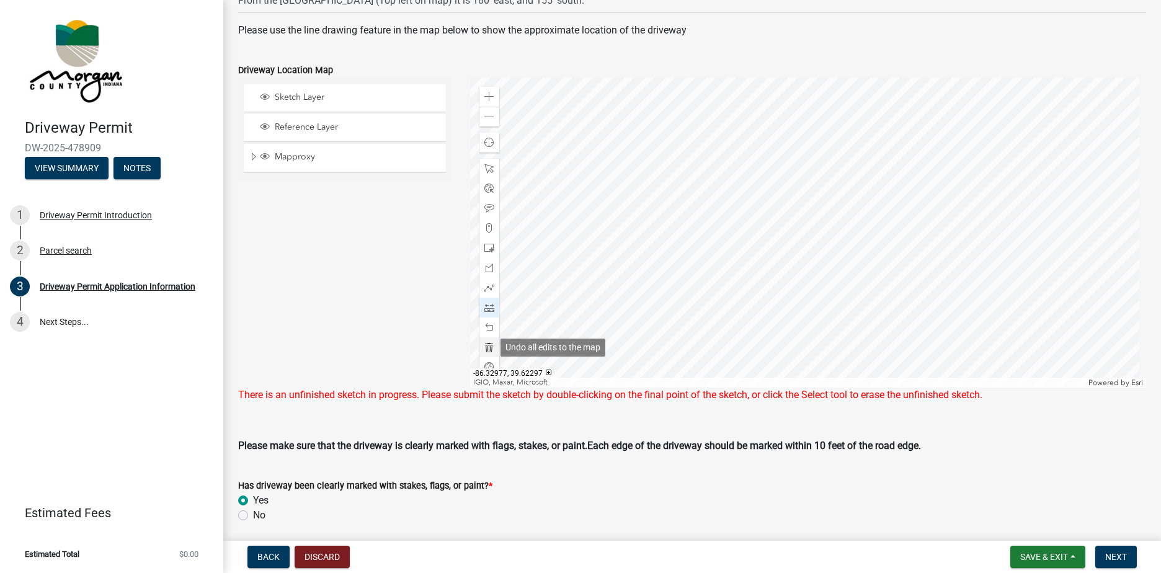
click at [485, 344] on span at bounding box center [489, 347] width 10 height 10
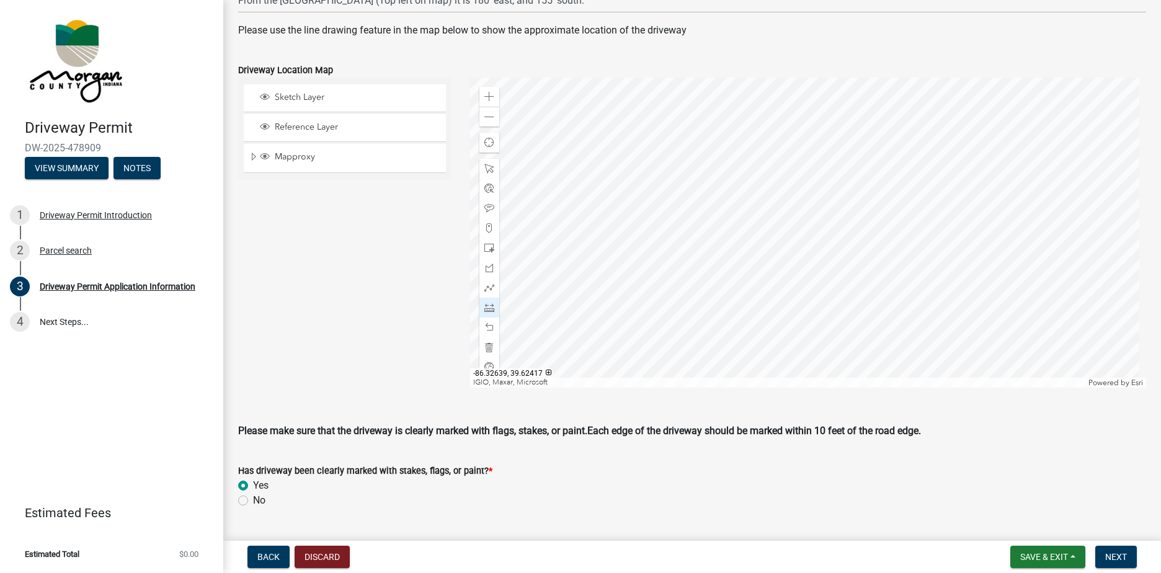
click at [836, 154] on div at bounding box center [808, 233] width 677 height 310
click at [837, 214] on div at bounding box center [808, 233] width 677 height 310
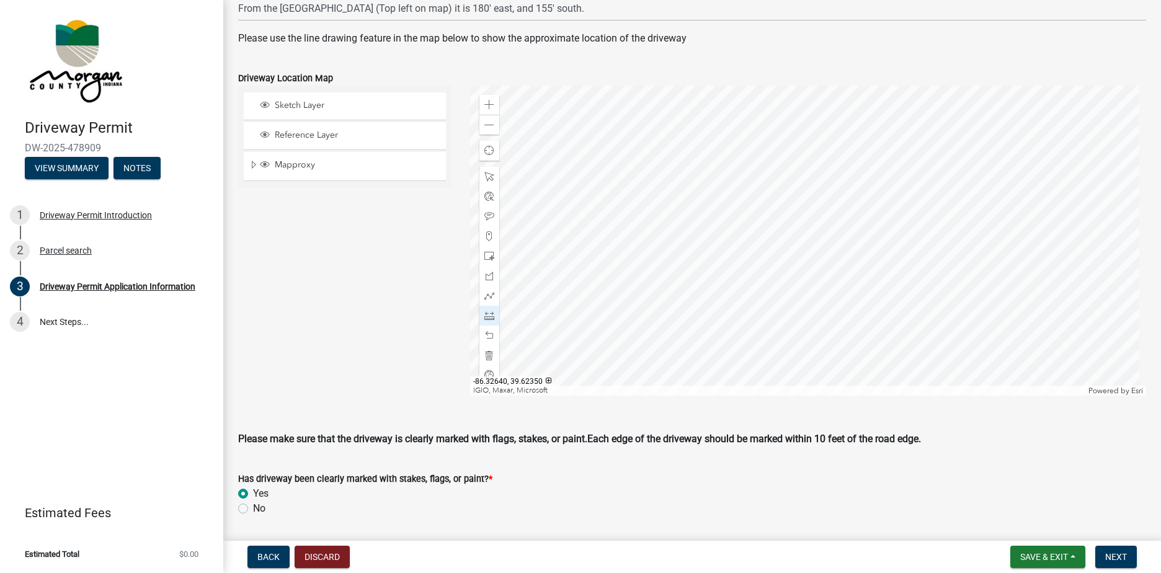
scroll to position [544, 0]
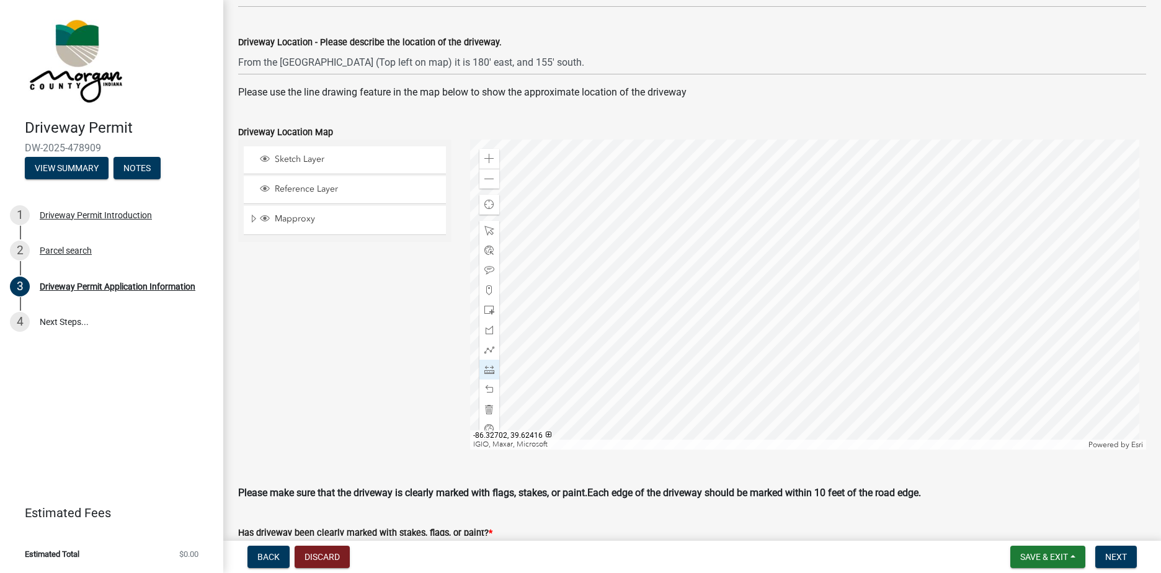
click at [769, 218] on div at bounding box center [808, 295] width 677 height 310
click at [835, 216] on div at bounding box center [808, 295] width 677 height 310
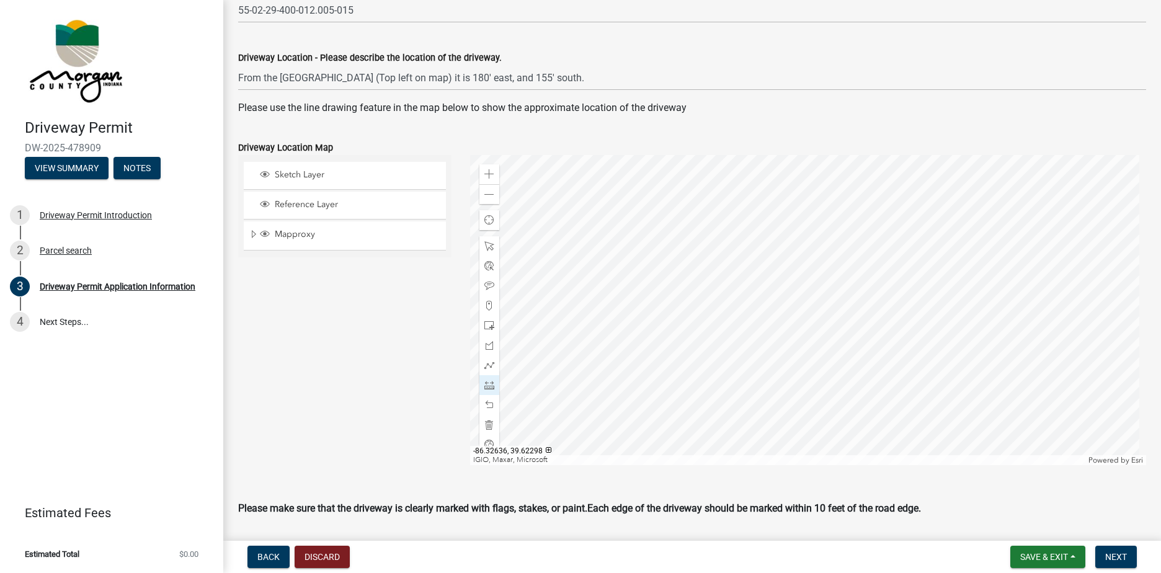
scroll to position [482, 0]
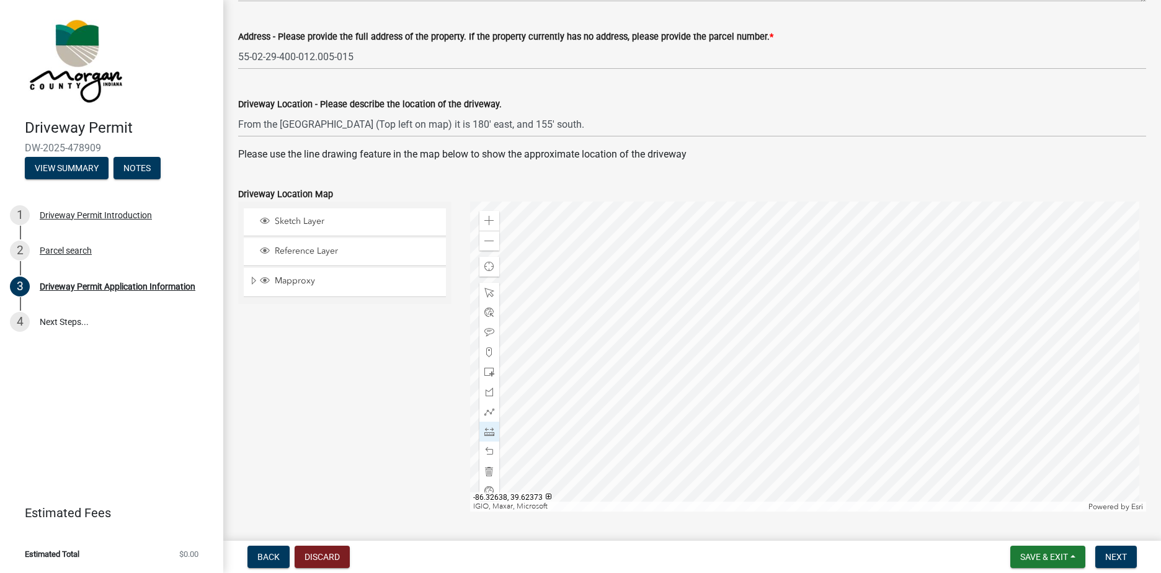
click at [837, 339] on div at bounding box center [808, 357] width 677 height 310
click at [819, 339] on div at bounding box center [808, 357] width 677 height 310
click at [837, 340] on div at bounding box center [808, 357] width 677 height 310
click at [837, 345] on div at bounding box center [808, 357] width 677 height 310
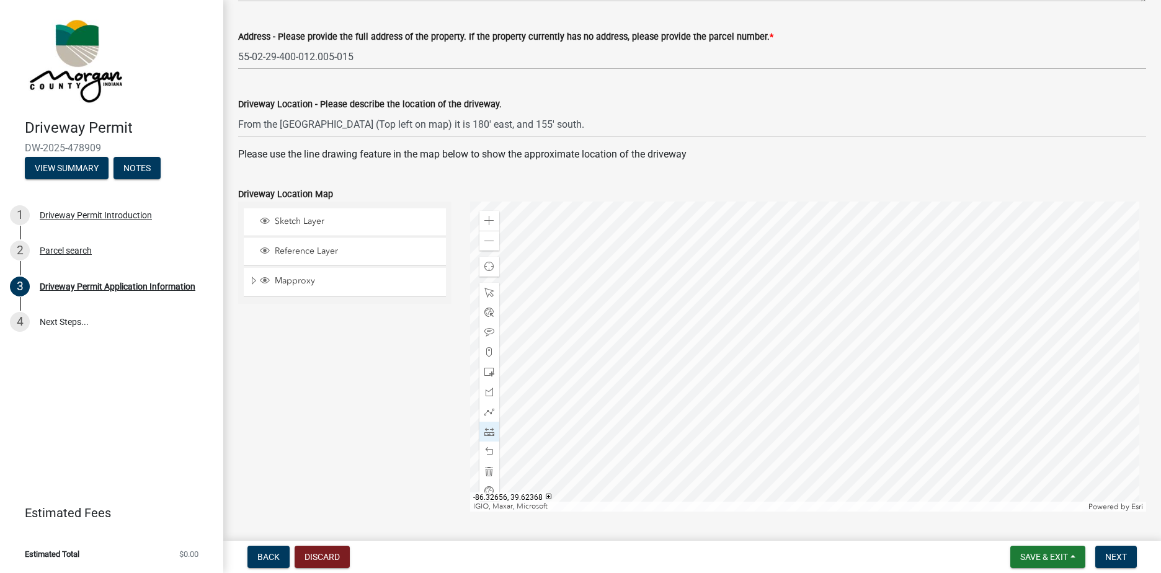
click at [818, 346] on div at bounding box center [808, 357] width 677 height 310
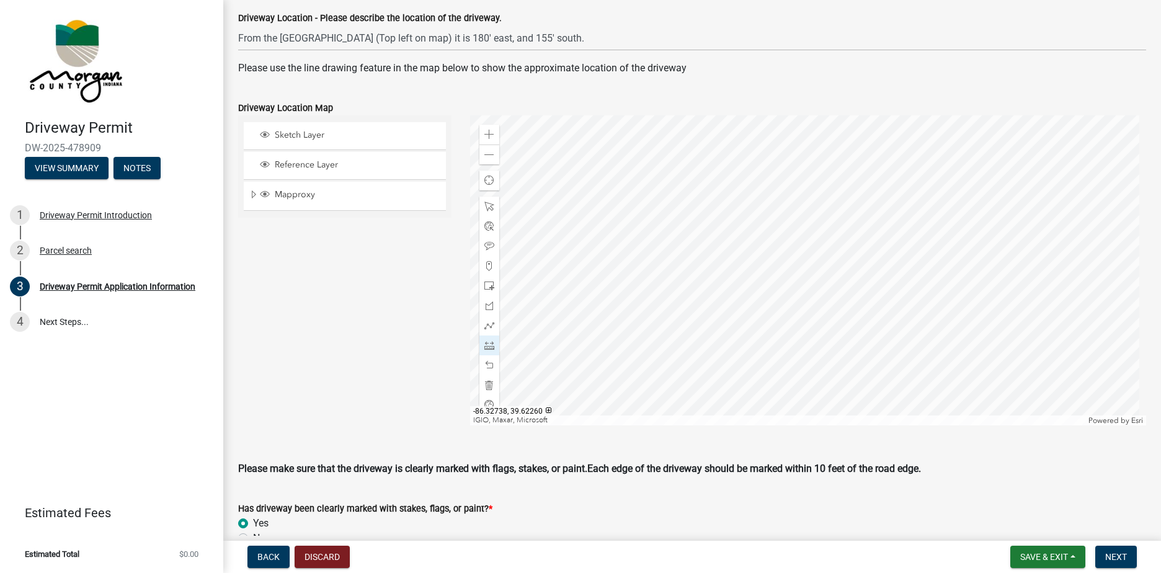
scroll to position [544, 0]
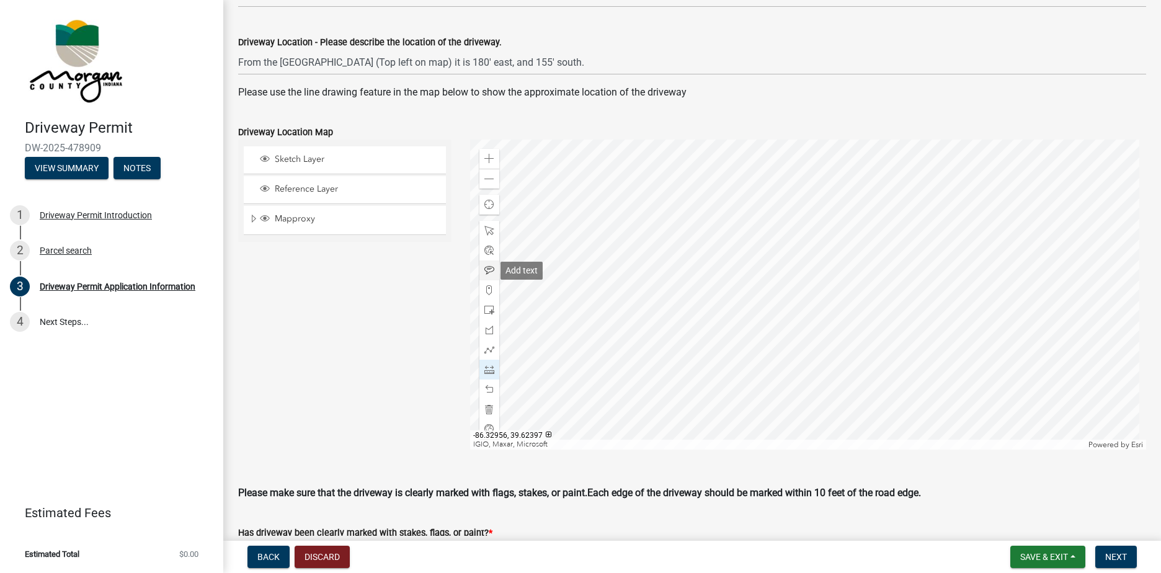
click at [489, 265] on span at bounding box center [489, 270] width 10 height 10
click at [809, 274] on div at bounding box center [808, 295] width 677 height 310
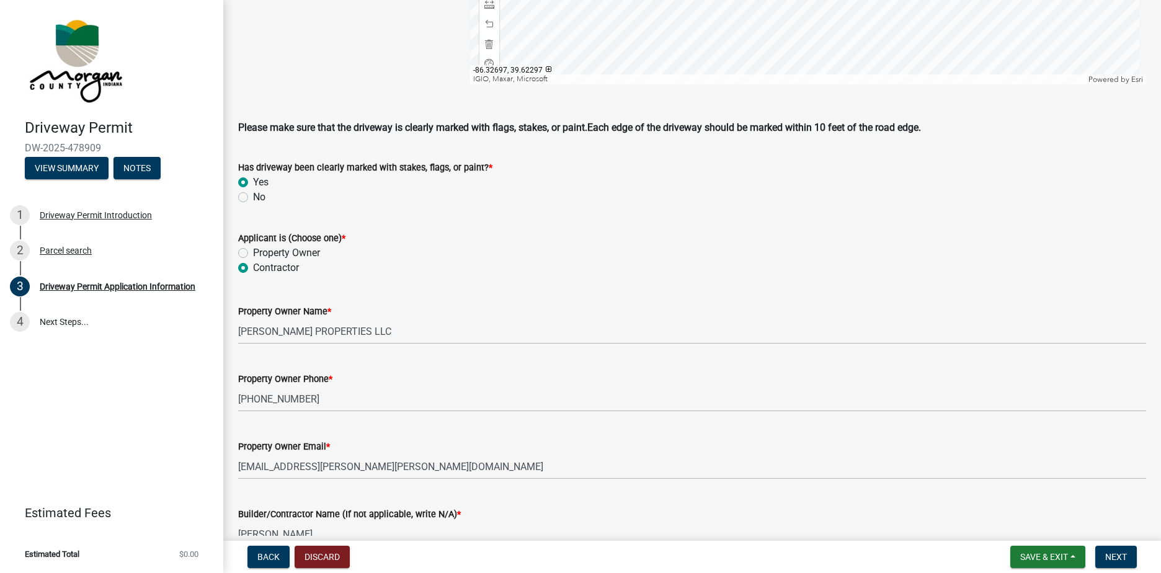
scroll to position [916, 0]
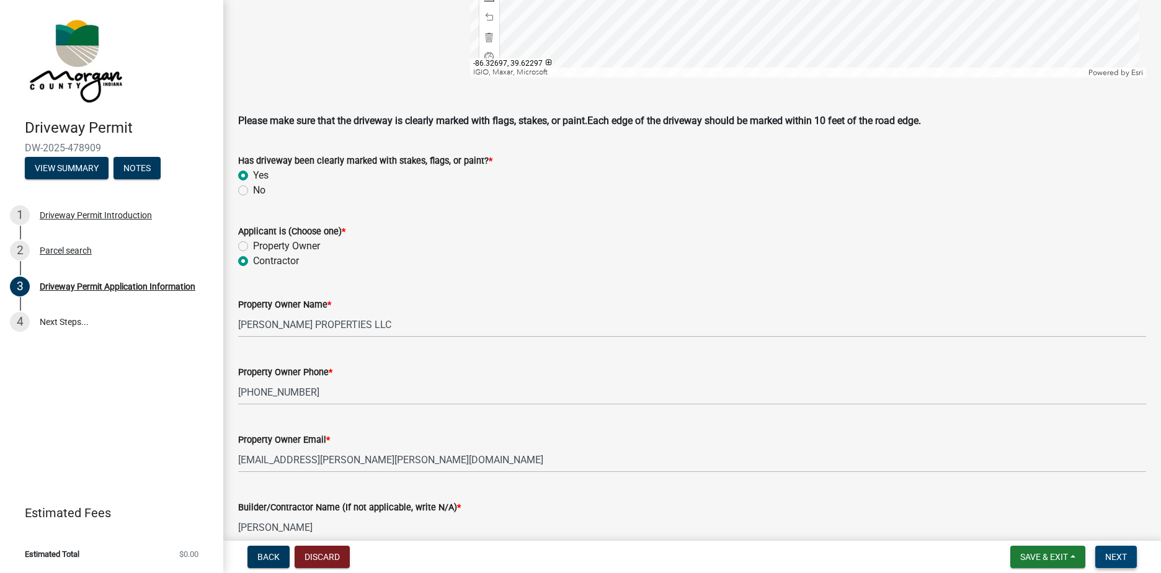
click at [1113, 547] on button "Next" at bounding box center [1116, 557] width 42 height 22
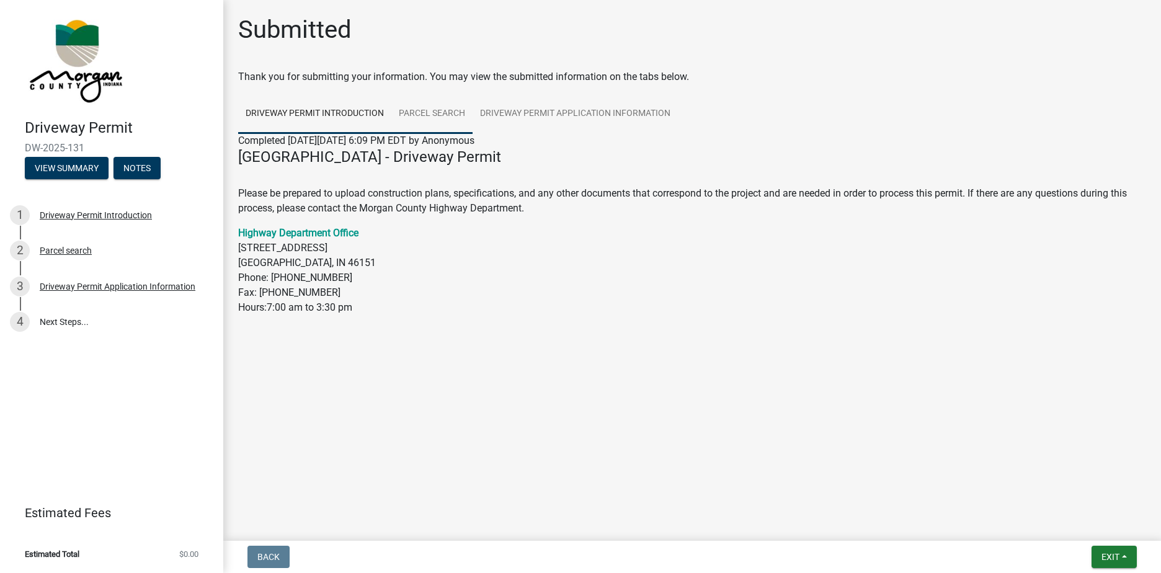
click at [442, 118] on link "Parcel search" at bounding box center [431, 114] width 81 height 40
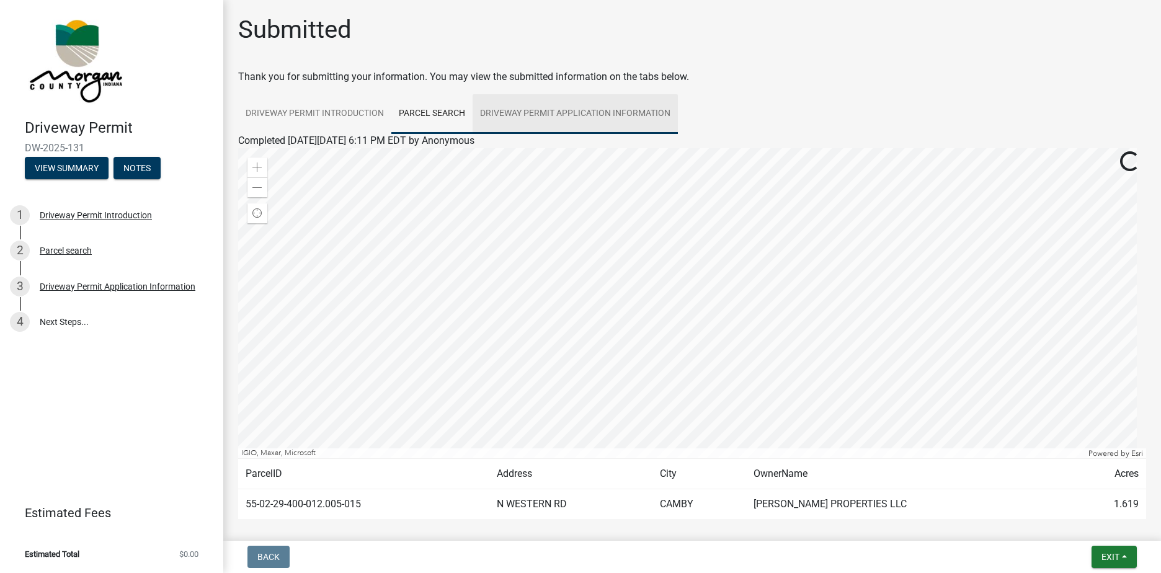
click at [542, 117] on link "Driveway Permit Application Information" at bounding box center [575, 114] width 205 height 40
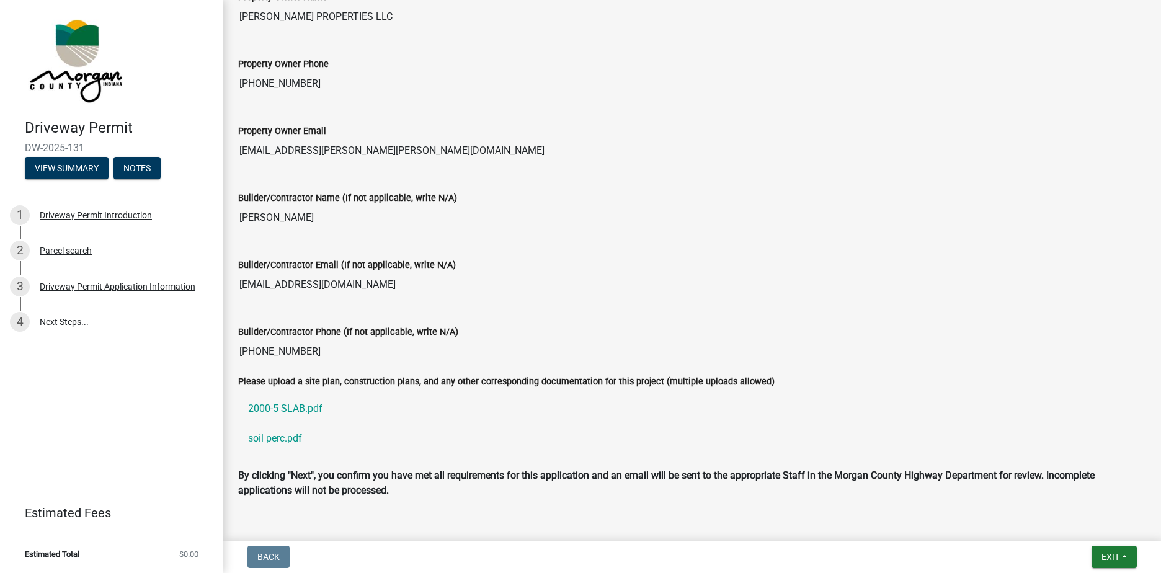
scroll to position [1087, 0]
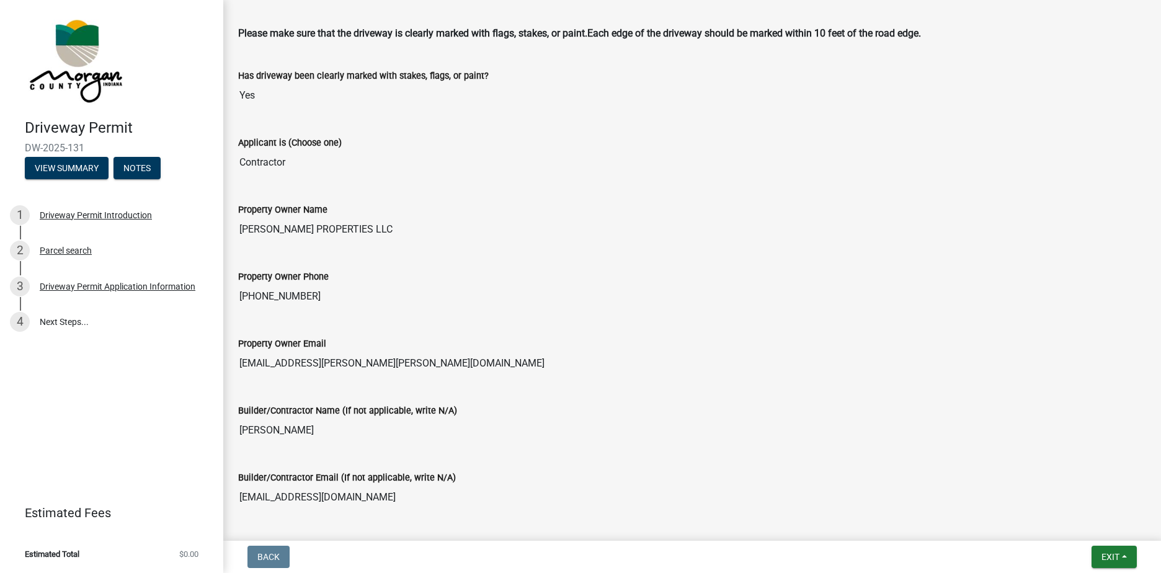
click at [76, 45] on img at bounding box center [75, 59] width 100 height 93
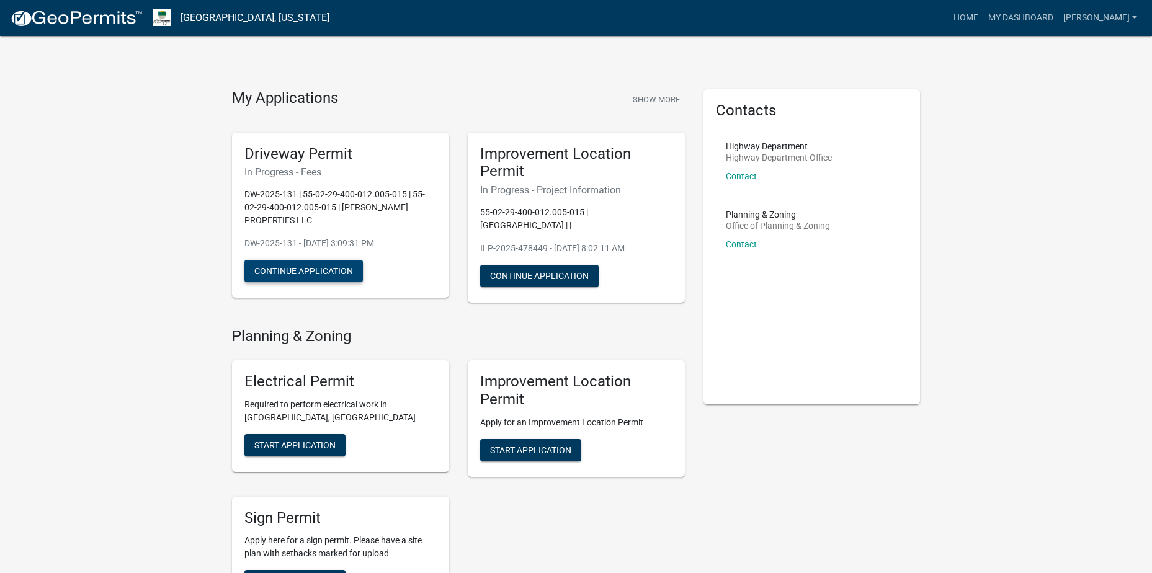
click at [348, 277] on button "Continue Application" at bounding box center [303, 271] width 118 height 22
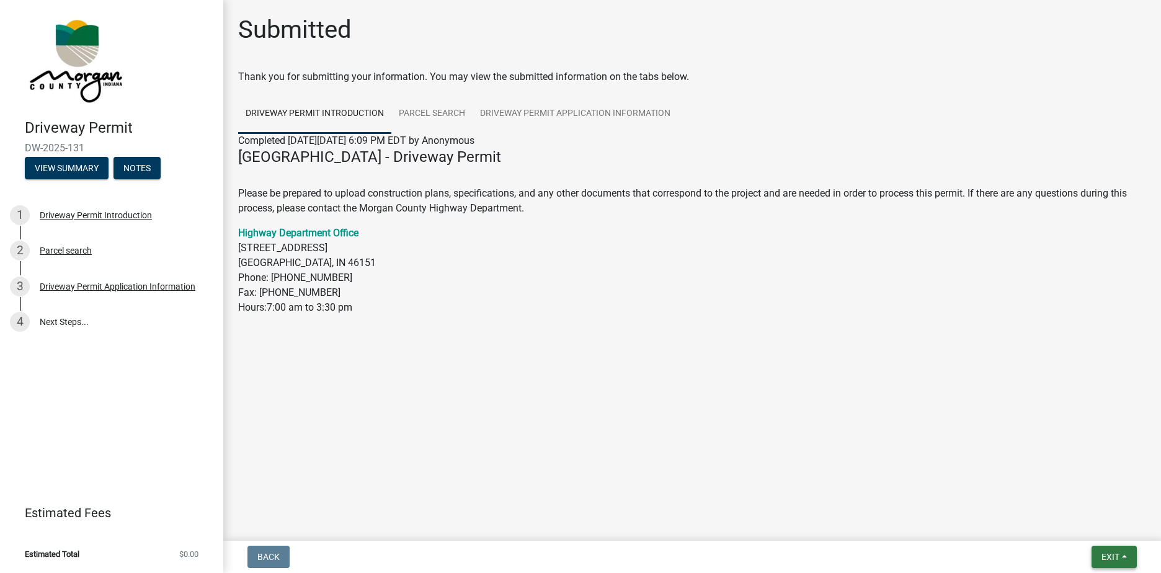
click at [1121, 558] on button "Exit" at bounding box center [1114, 557] width 45 height 22
click at [1090, 519] on button "Save & Exit" at bounding box center [1087, 525] width 99 height 30
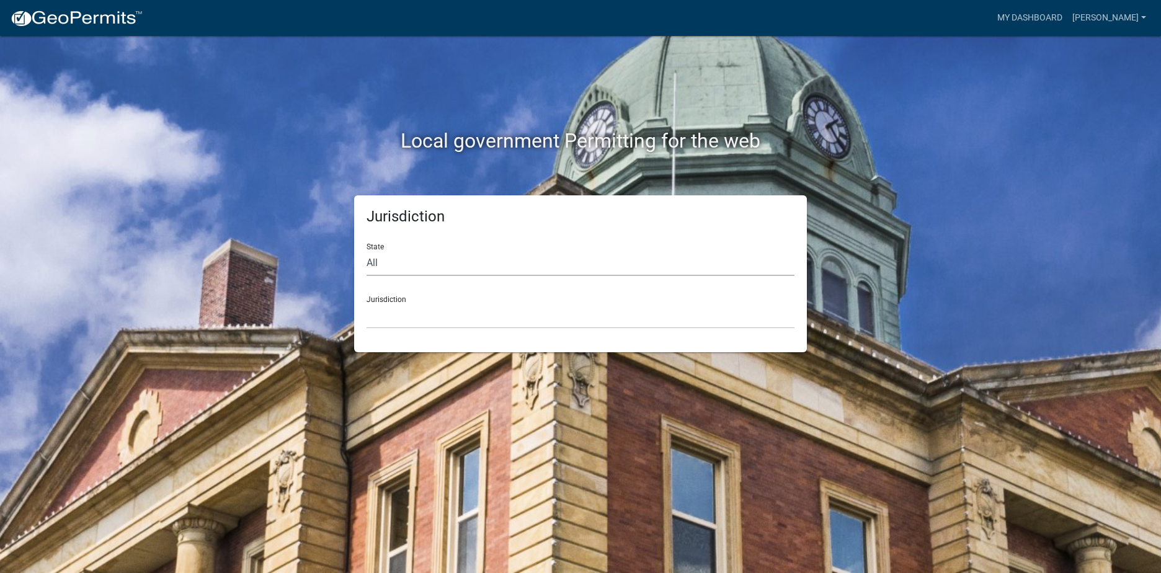
click at [473, 265] on select "All [US_STATE] [US_STATE] [US_STATE] [US_STATE] [US_STATE] [US_STATE] [US_STATE…" at bounding box center [581, 263] width 428 height 25
select select "[US_STATE]"
click at [367, 251] on select "All [US_STATE] [US_STATE] [US_STATE] [US_STATE] [US_STATE] [US_STATE] [US_STATE…" at bounding box center [581, 263] width 428 height 25
click at [405, 313] on select "City of [GEOGRAPHIC_DATA], [US_STATE] City of [GEOGRAPHIC_DATA], [US_STATE] Cit…" at bounding box center [581, 315] width 428 height 25
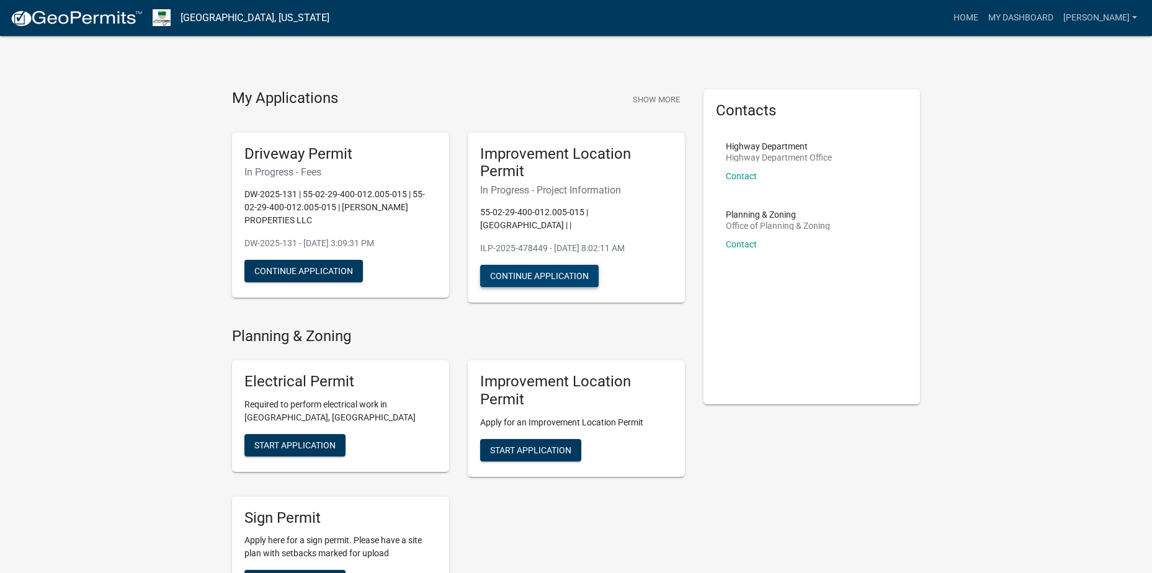
click at [543, 265] on button "Continue Application" at bounding box center [539, 276] width 118 height 22
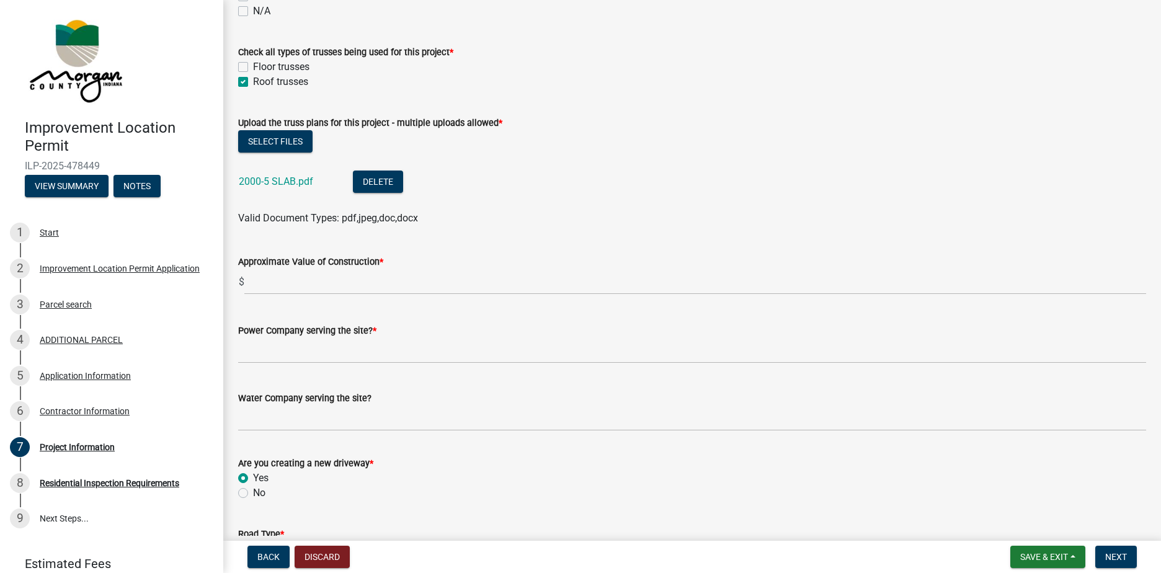
scroll to position [1302, 0]
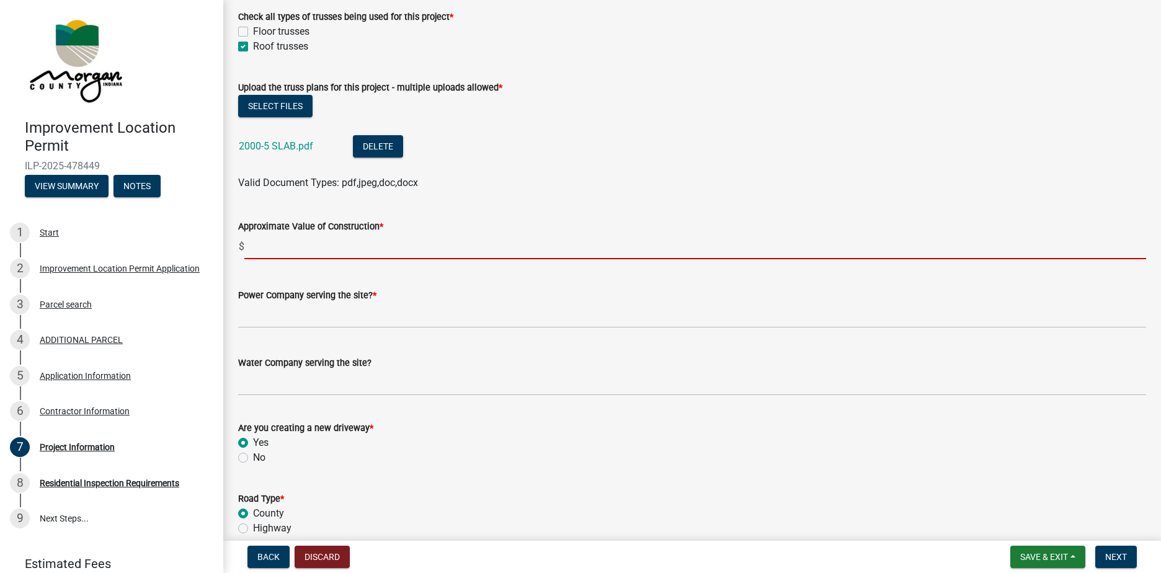
click at [326, 250] on input "text" at bounding box center [695, 246] width 902 height 25
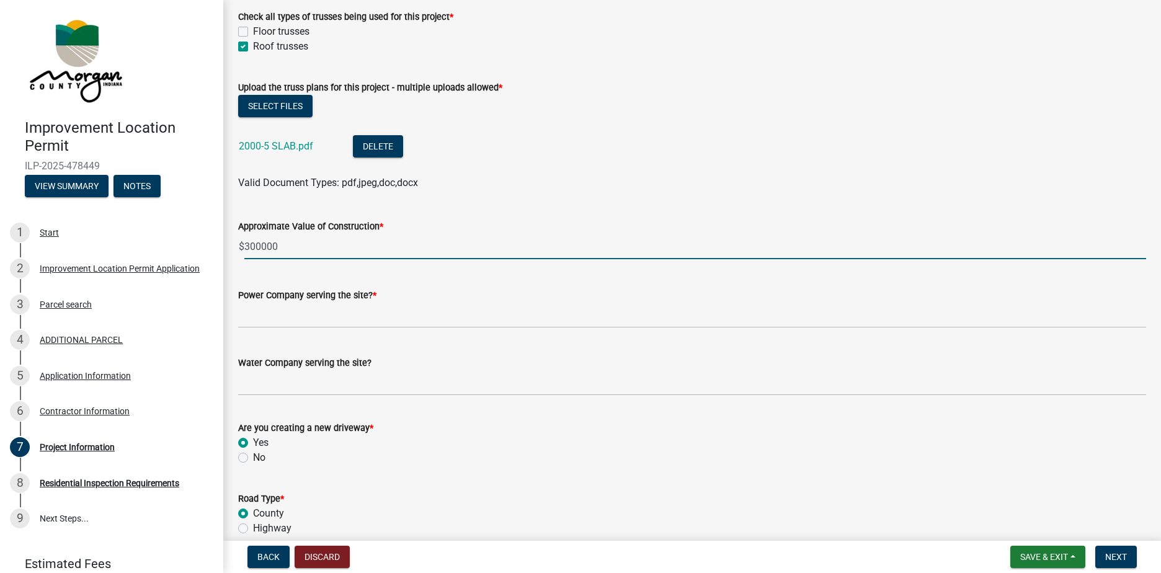
type input "300000"
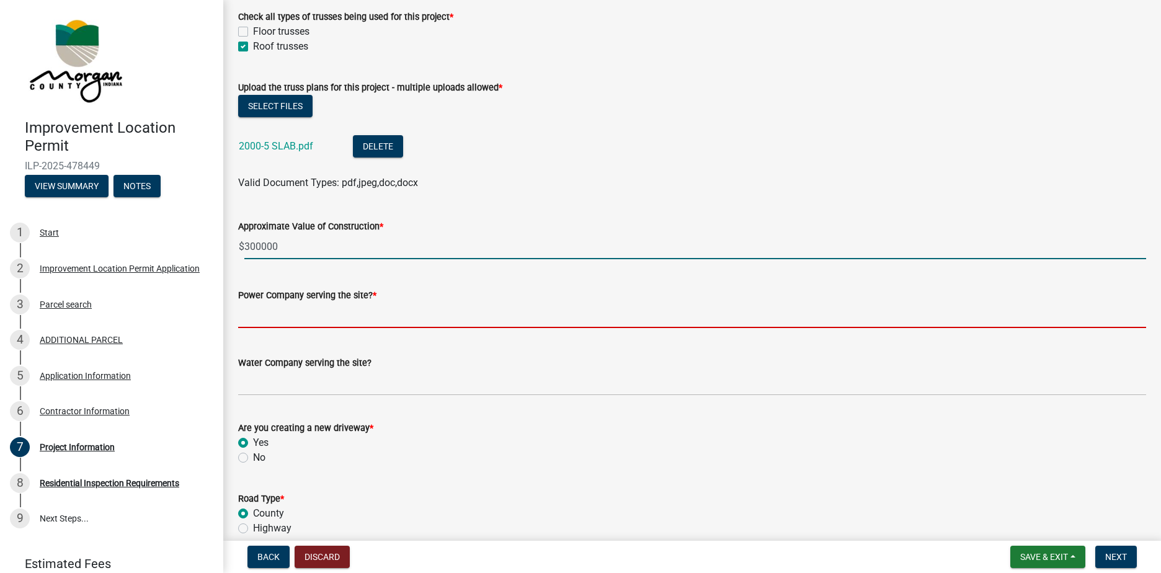
click at [354, 313] on input "Power Company serving the site? *" at bounding box center [692, 315] width 908 height 25
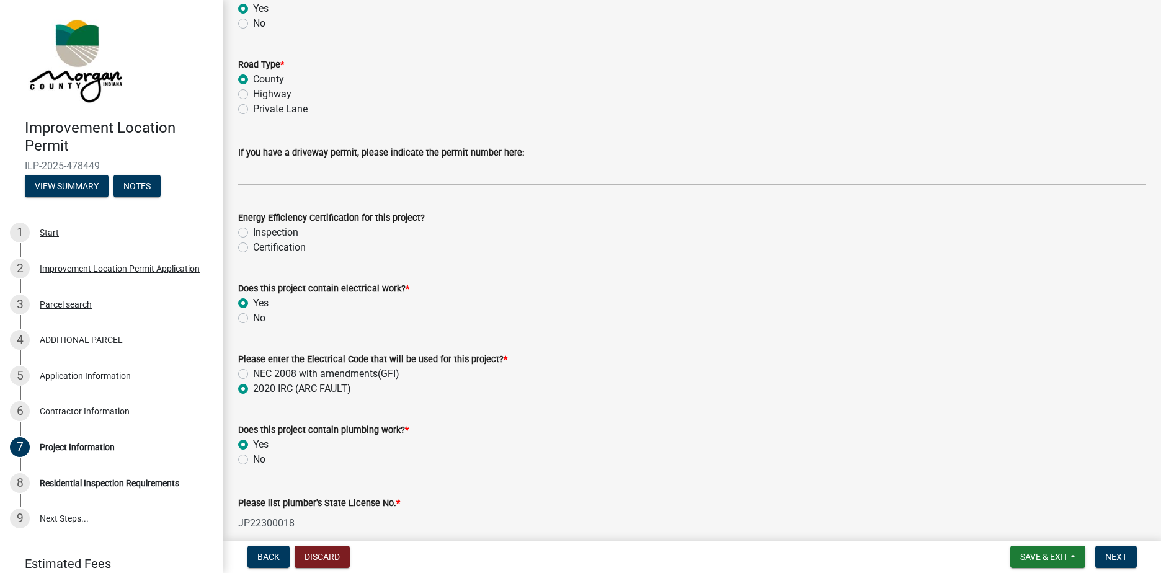
scroll to position [1751, 0]
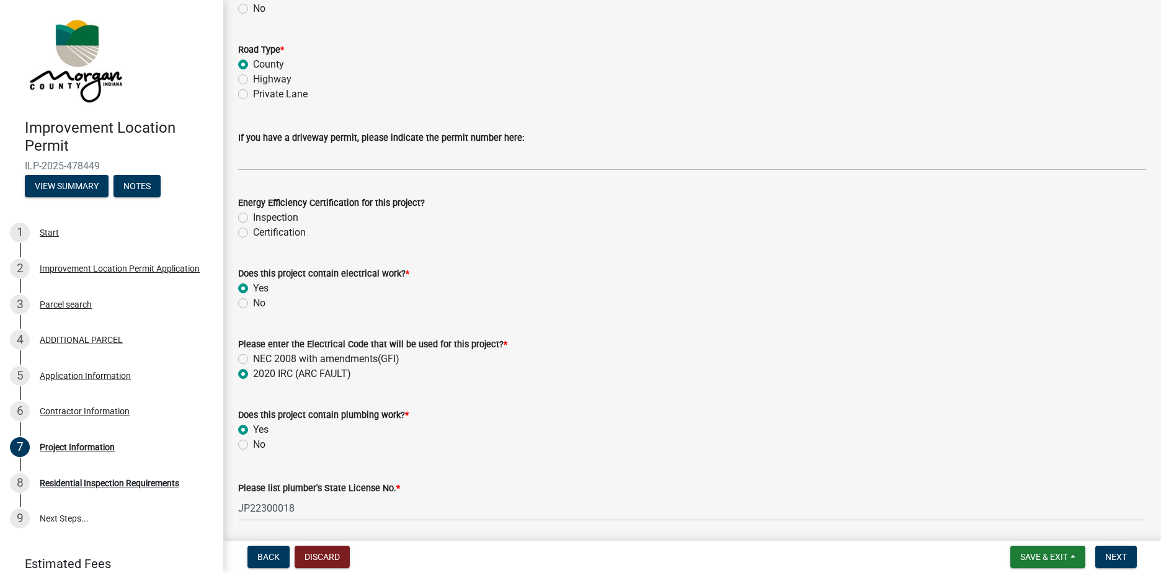
click at [253, 240] on label "Certification" at bounding box center [279, 232] width 53 height 15
click at [253, 233] on input "Certification" at bounding box center [257, 229] width 8 height 8
radio input "true"
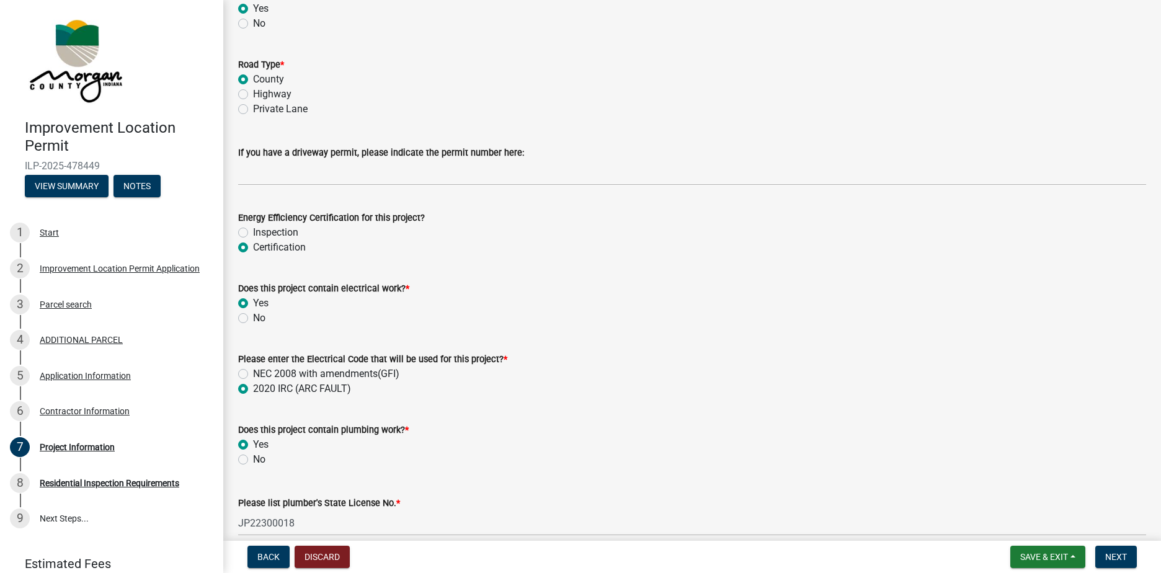
click at [253, 231] on label "Inspection" at bounding box center [275, 232] width 45 height 15
click at [253, 231] on input "Inspection" at bounding box center [257, 229] width 8 height 8
radio input "true"
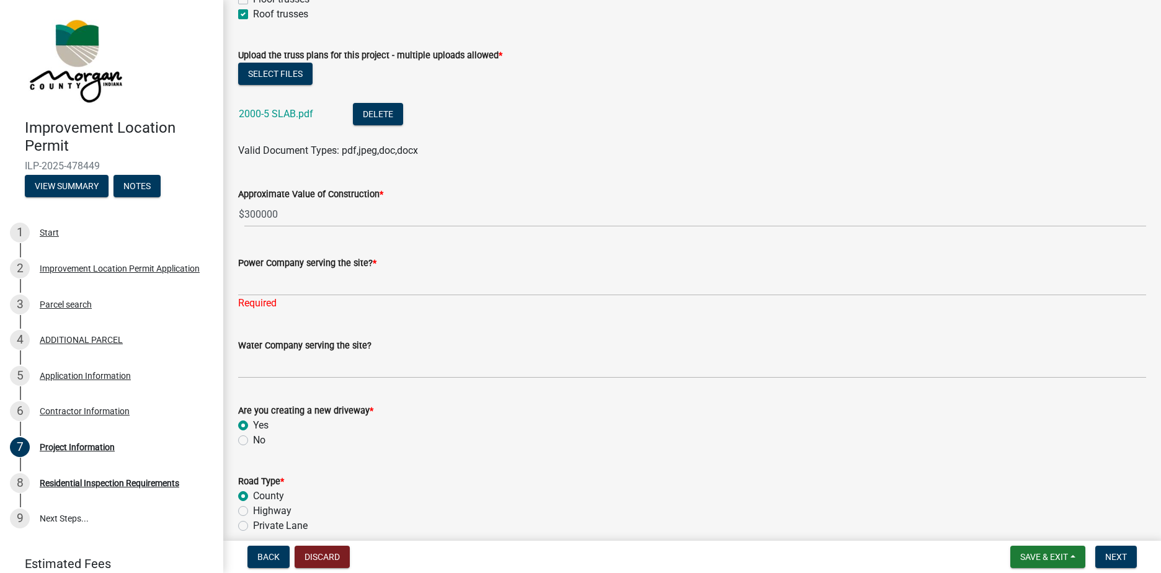
scroll to position [1255, 0]
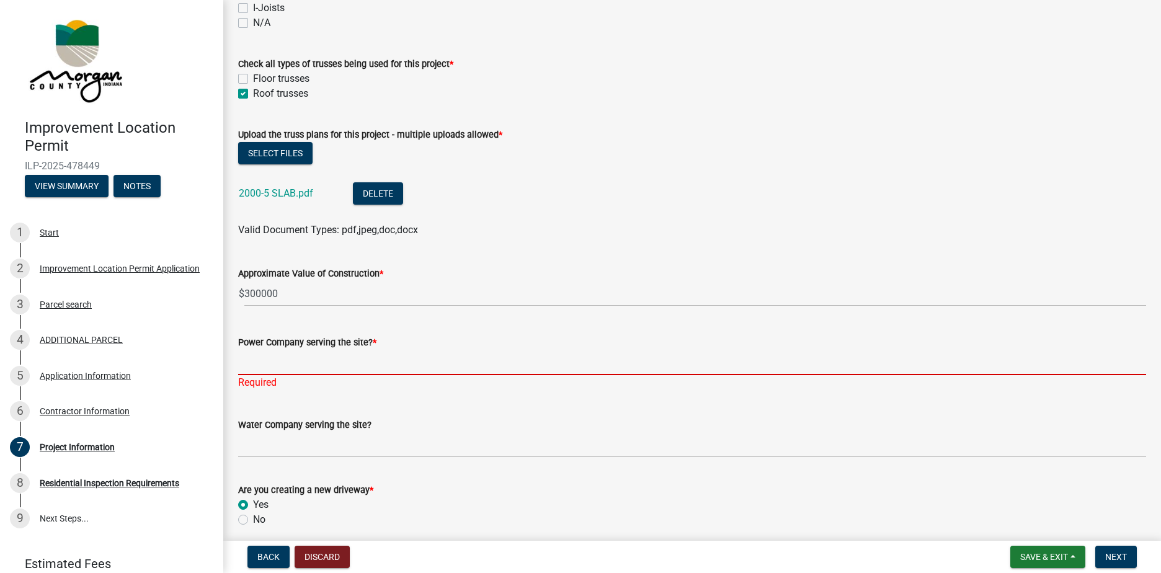
click at [313, 365] on input "Power Company serving the site? *" at bounding box center [692, 362] width 908 height 25
type input "a"
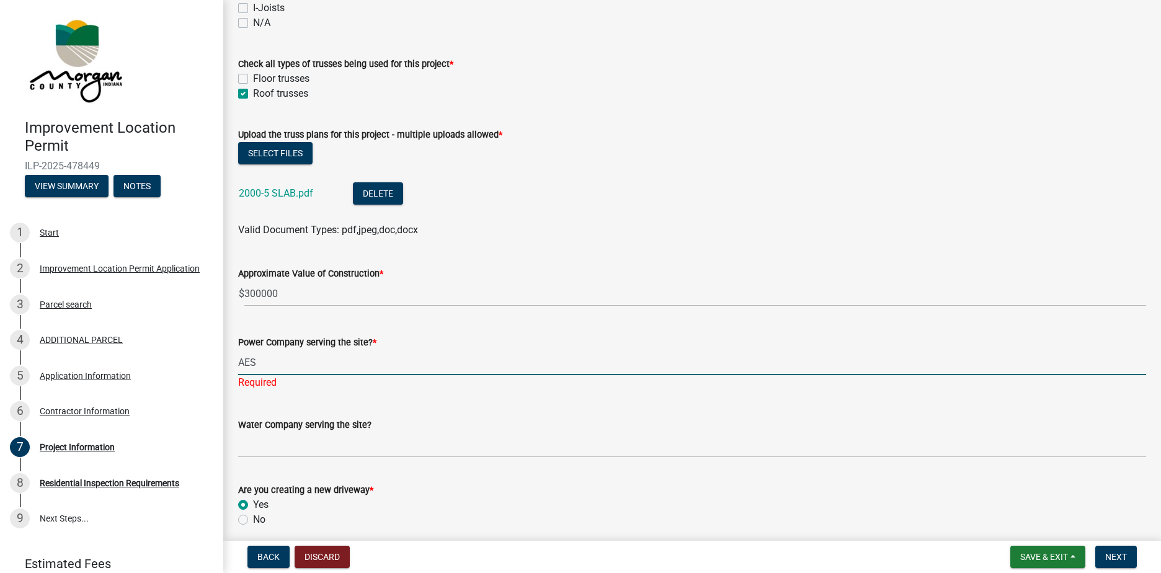
type input "AES"
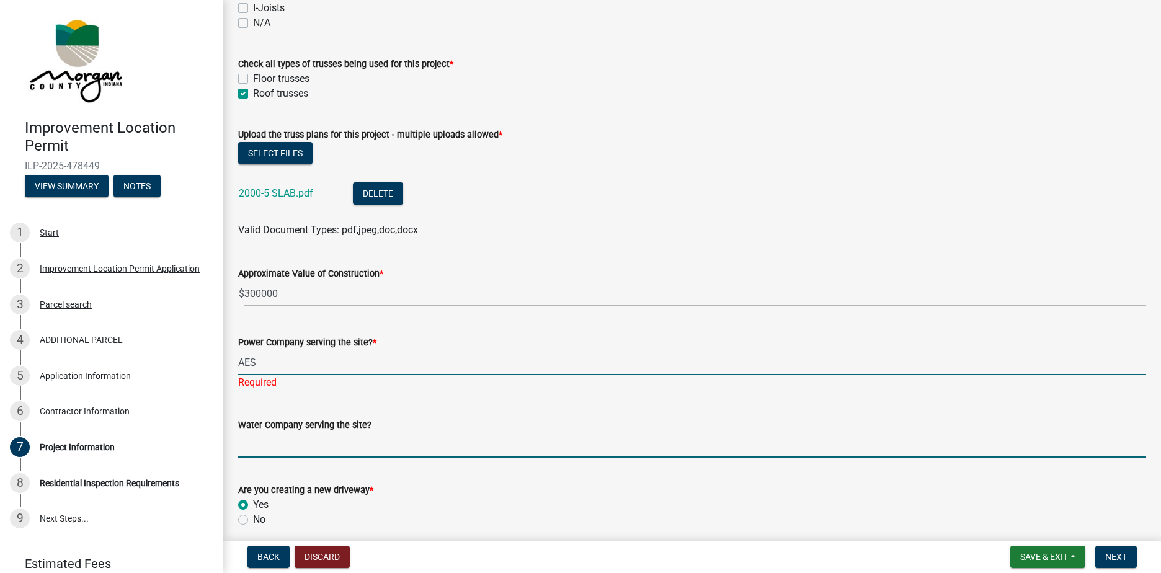
click at [290, 450] on wm-data-entity-input "Water Company serving the site?" at bounding box center [692, 434] width 908 height 68
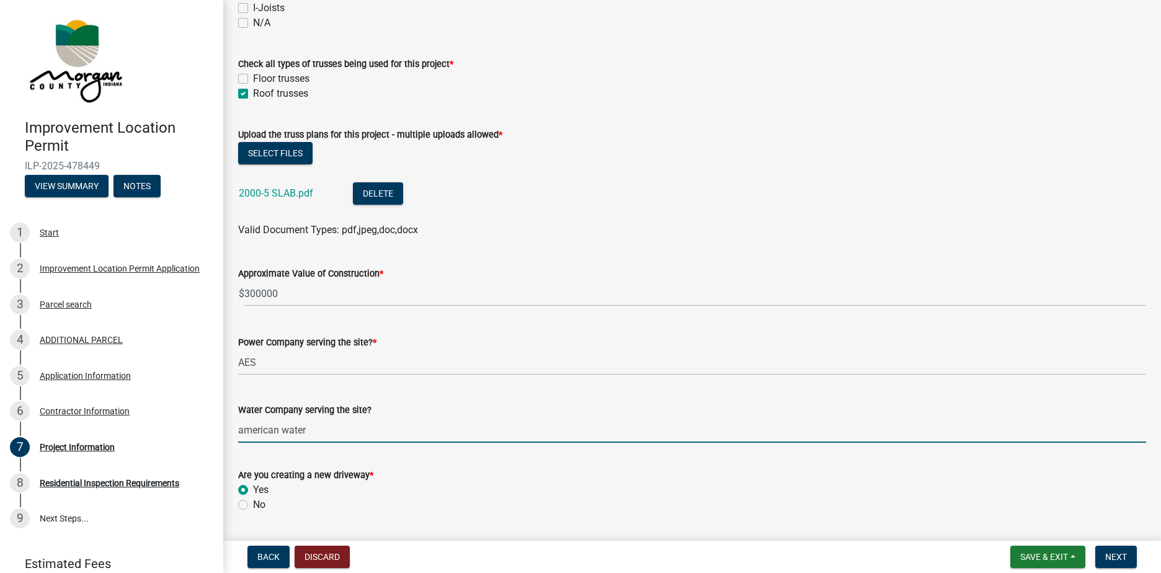
type input "american water"
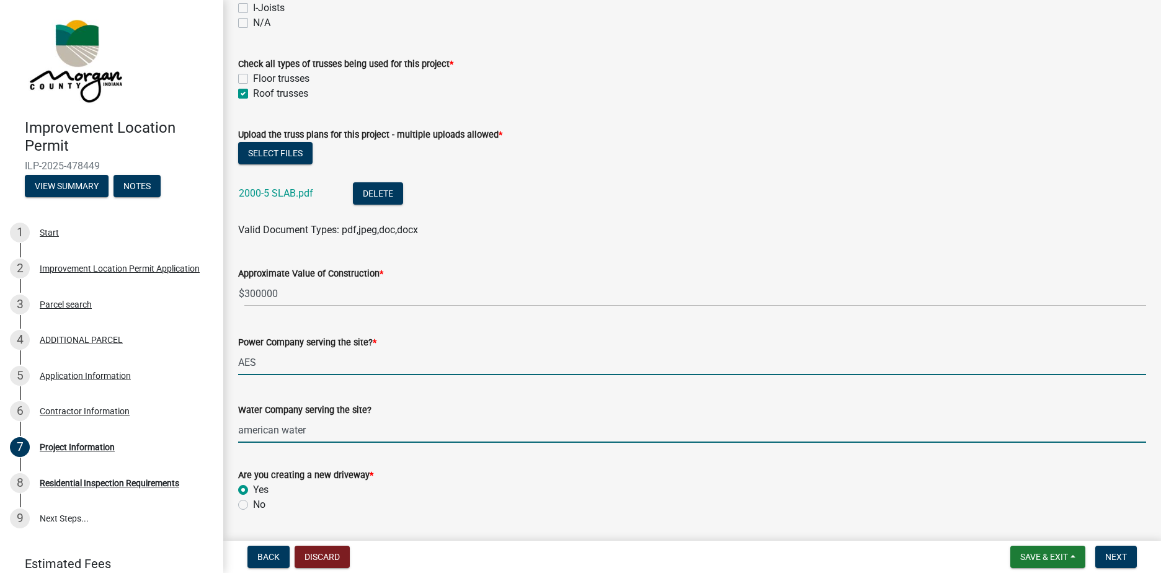
click at [358, 373] on input "AES" at bounding box center [692, 362] width 908 height 25
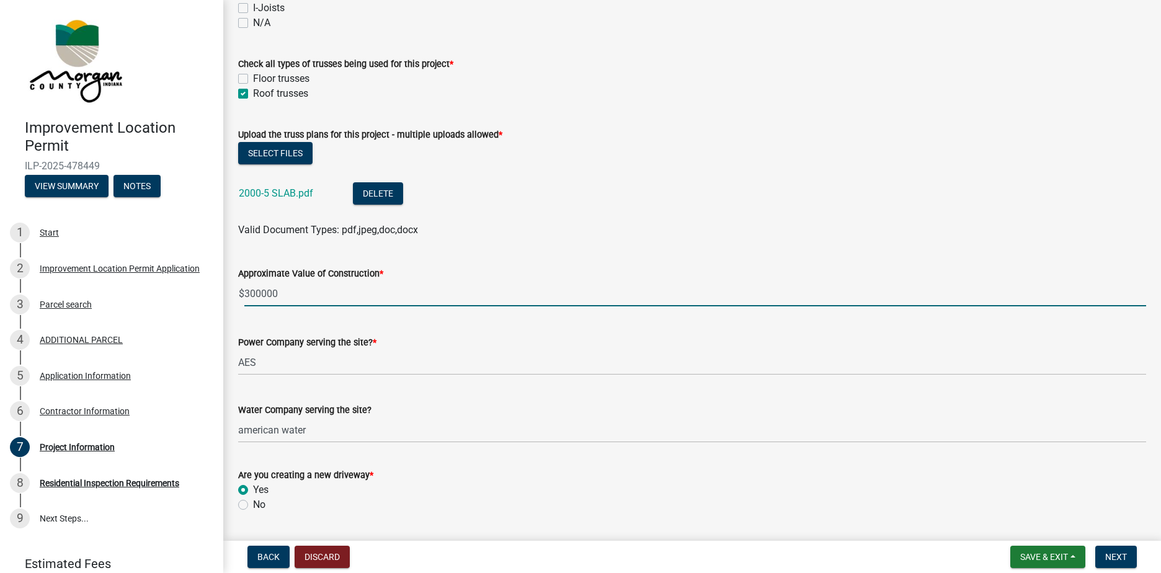
click at [339, 295] on input "300000" at bounding box center [695, 293] width 902 height 25
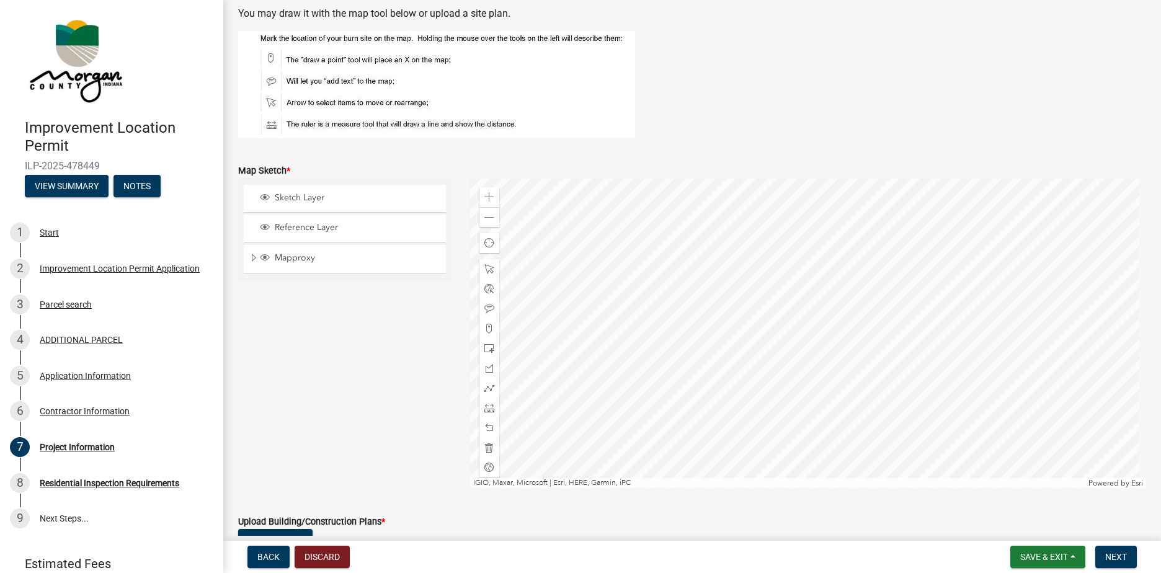
scroll to position [2682, 0]
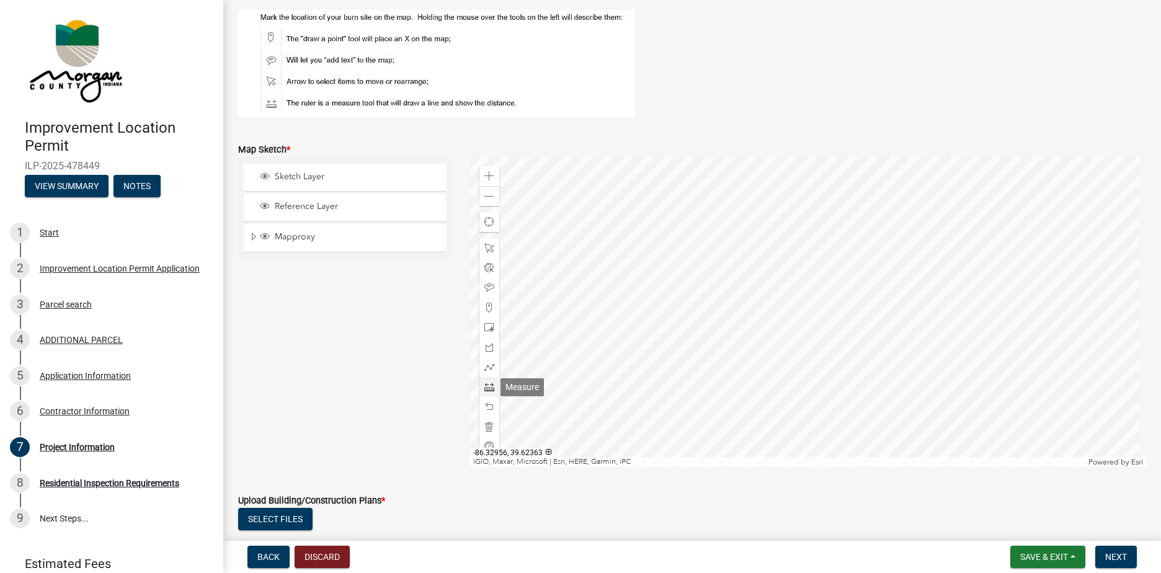
click at [484, 385] on span at bounding box center [489, 387] width 10 height 10
click at [768, 236] on div at bounding box center [808, 312] width 677 height 310
click at [768, 257] on div at bounding box center [808, 312] width 677 height 310
click at [781, 259] on div at bounding box center [808, 312] width 677 height 310
click at [489, 403] on span at bounding box center [489, 407] width 10 height 10
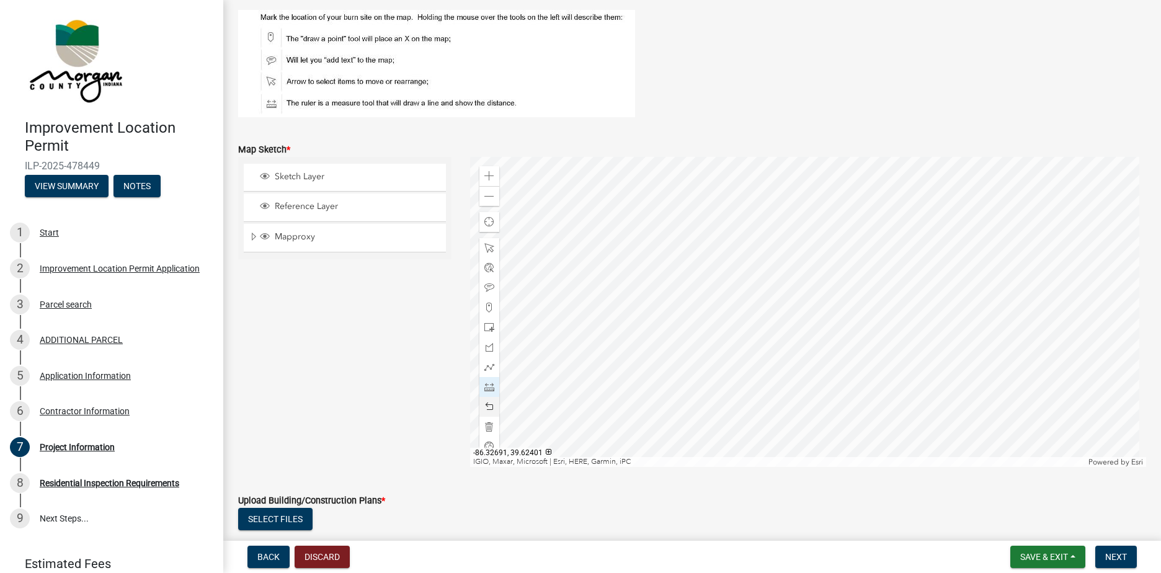
click at [794, 202] on div at bounding box center [808, 312] width 677 height 310
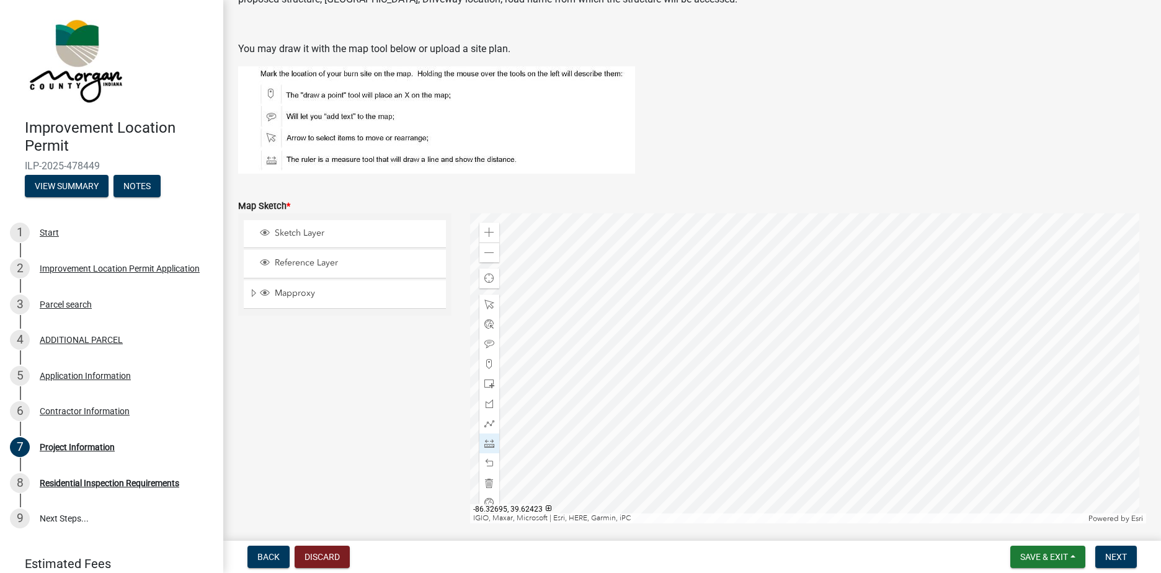
scroll to position [2707, 0]
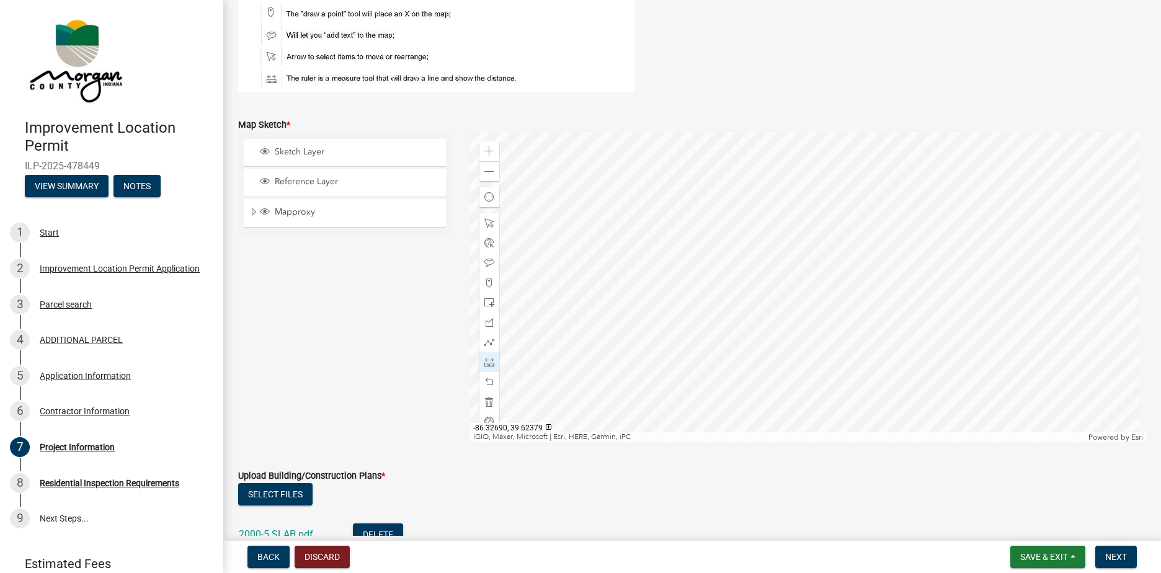
click at [796, 406] on div at bounding box center [808, 287] width 677 height 310
click at [867, 403] on div at bounding box center [808, 287] width 677 height 310
click at [863, 262] on div at bounding box center [808, 287] width 677 height 310
click at [794, 264] on div at bounding box center [808, 287] width 677 height 310
click at [794, 265] on div at bounding box center [808, 287] width 677 height 310
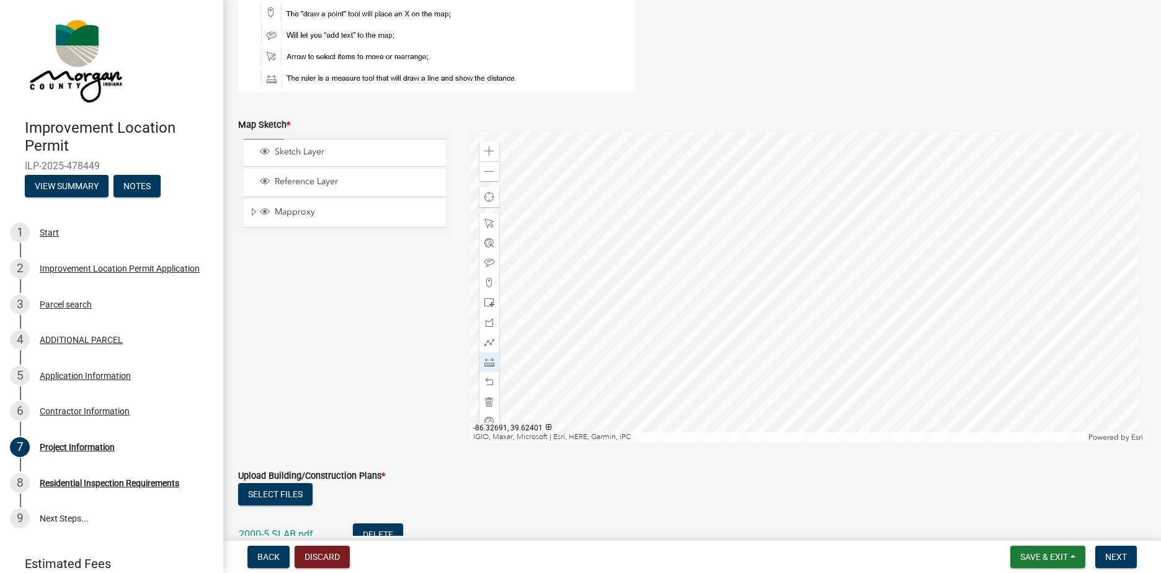
click at [794, 265] on div at bounding box center [808, 287] width 677 height 310
click at [484, 264] on span at bounding box center [489, 263] width 10 height 10
click at [811, 280] on div at bounding box center [808, 287] width 677 height 310
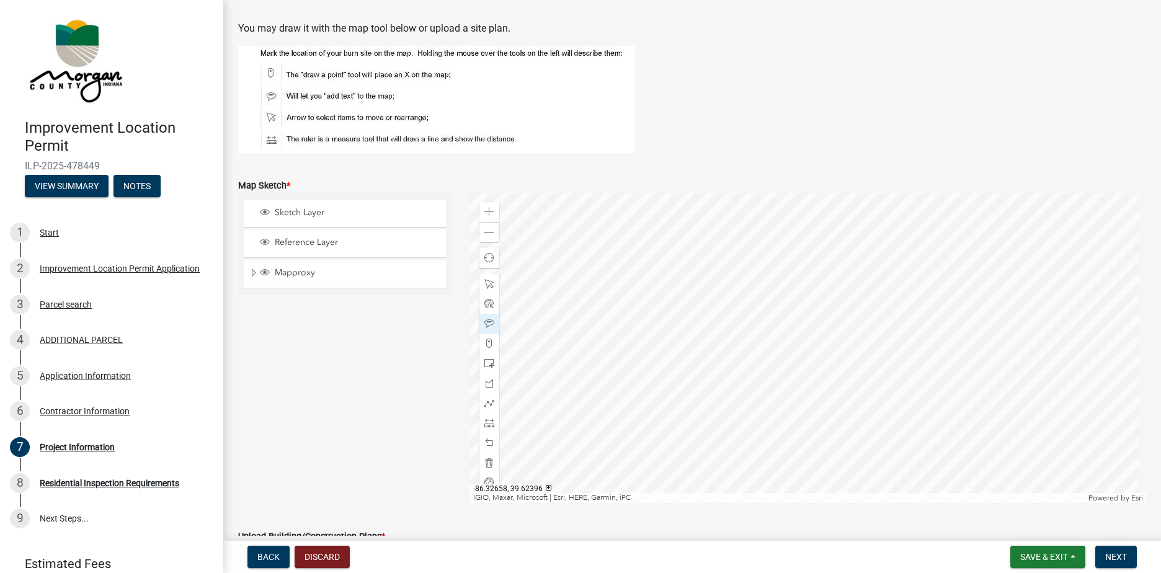
scroll to position [2645, 0]
click at [1054, 221] on div at bounding box center [808, 349] width 677 height 310
click at [486, 421] on span at bounding box center [489, 424] width 10 height 10
click at [1054, 219] on div at bounding box center [808, 349] width 677 height 310
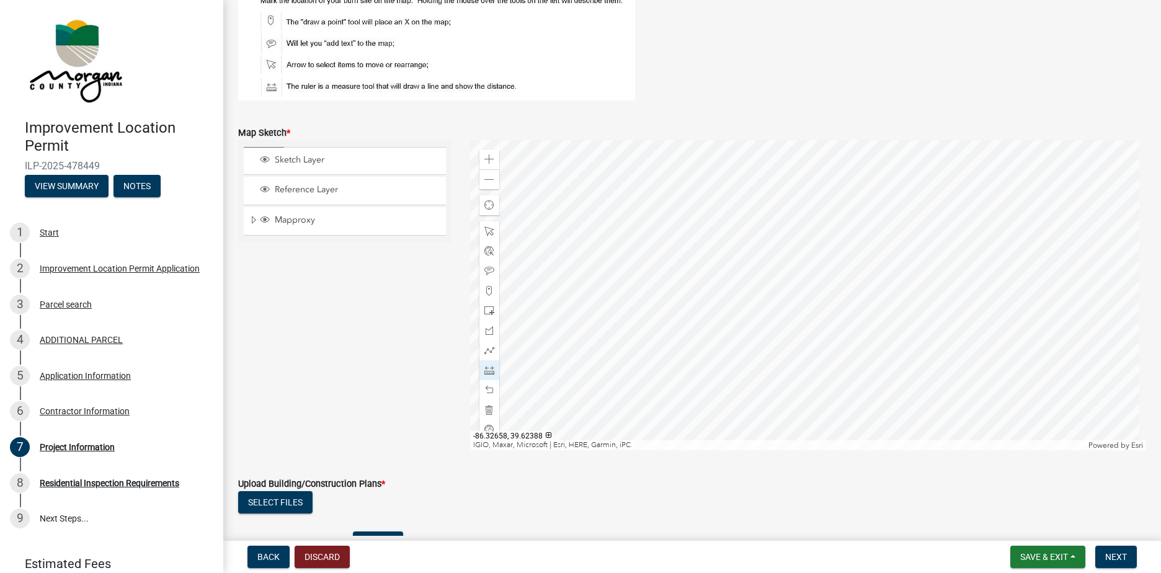
scroll to position [2692, 0]
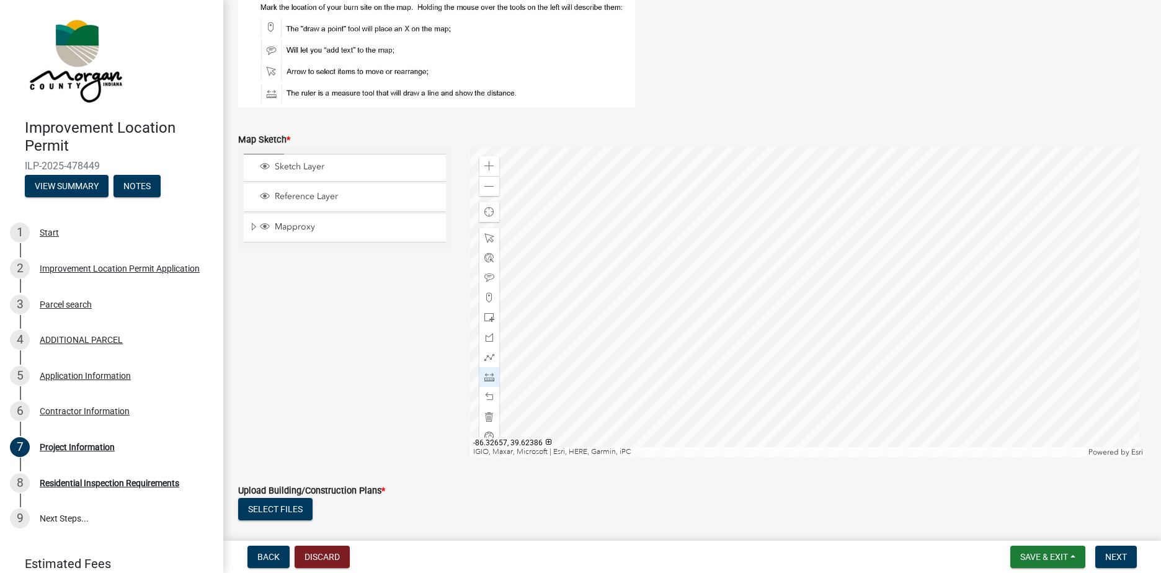
click at [907, 274] on div at bounding box center [808, 302] width 677 height 310
click at [929, 288] on div at bounding box center [808, 302] width 677 height 310
drag, startPoint x: 485, startPoint y: 391, endPoint x: 496, endPoint y: 387, distance: 11.2
click at [486, 391] on div at bounding box center [489, 397] width 20 height 20
click at [919, 293] on div at bounding box center [808, 302] width 677 height 310
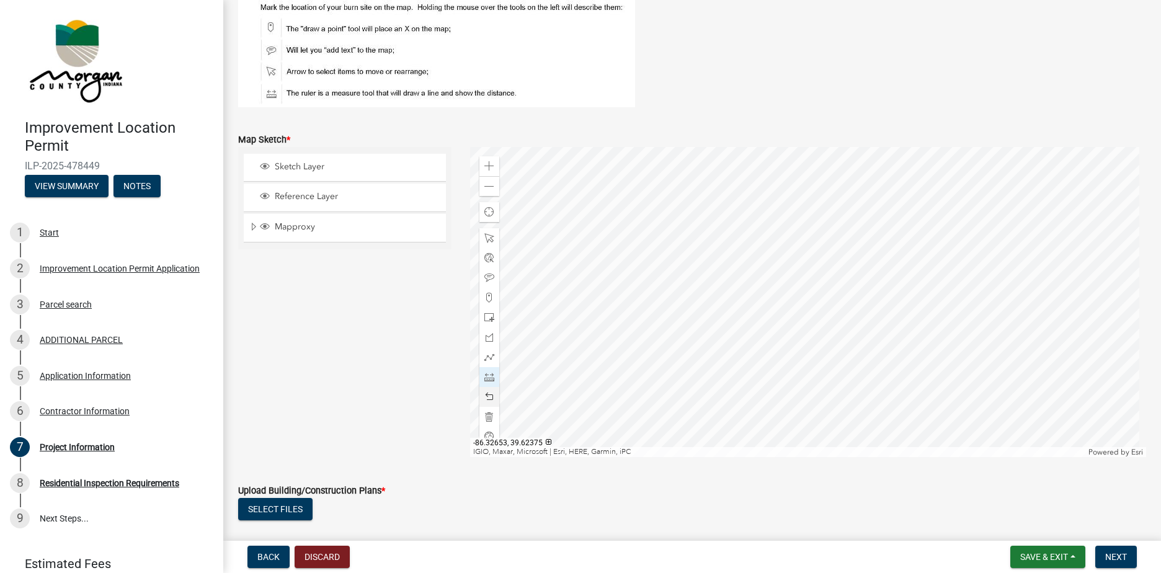
click at [847, 293] on div at bounding box center [808, 302] width 677 height 310
click at [918, 311] on div at bounding box center [808, 302] width 677 height 310
click at [848, 312] on div at bounding box center [808, 302] width 677 height 310
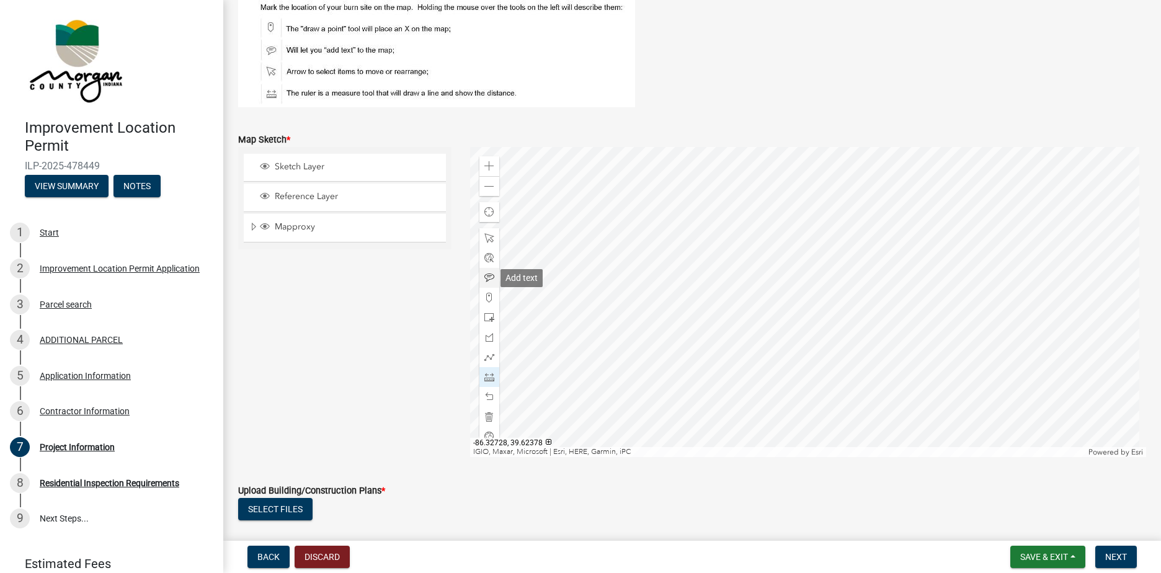
click at [487, 282] on span at bounding box center [489, 278] width 10 height 10
click at [851, 274] on div at bounding box center [808, 302] width 677 height 310
click at [486, 191] on span at bounding box center [489, 187] width 10 height 10
click at [706, 172] on div at bounding box center [808, 302] width 677 height 310
click at [486, 370] on div at bounding box center [489, 377] width 20 height 20
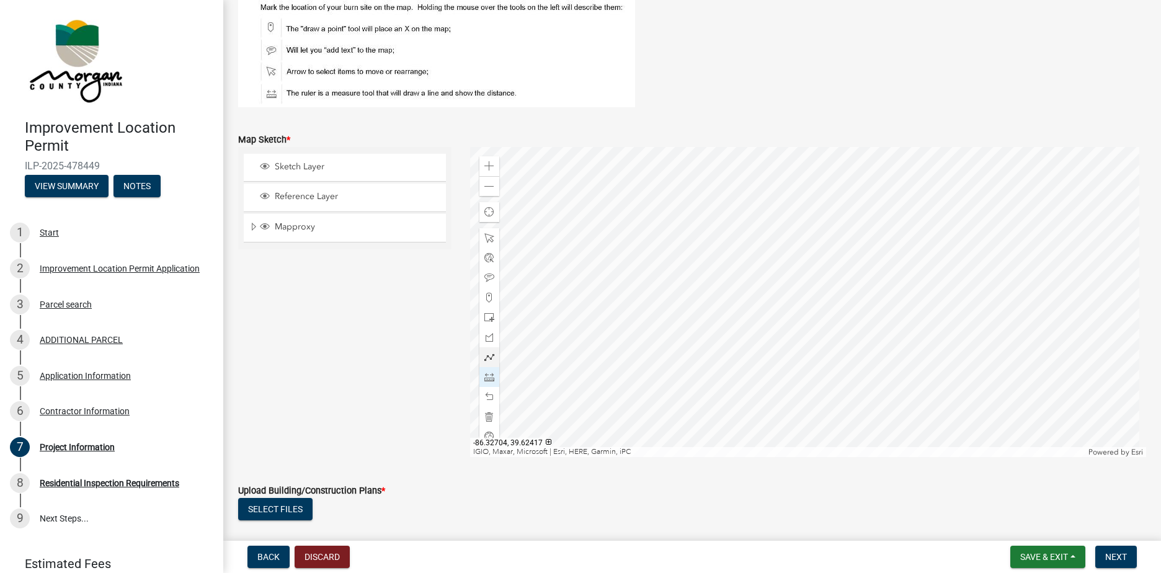
click at [705, 172] on div at bounding box center [808, 302] width 677 height 310
click at [708, 327] on div at bounding box center [808, 302] width 677 height 310
click at [752, 329] on div at bounding box center [808, 302] width 677 height 310
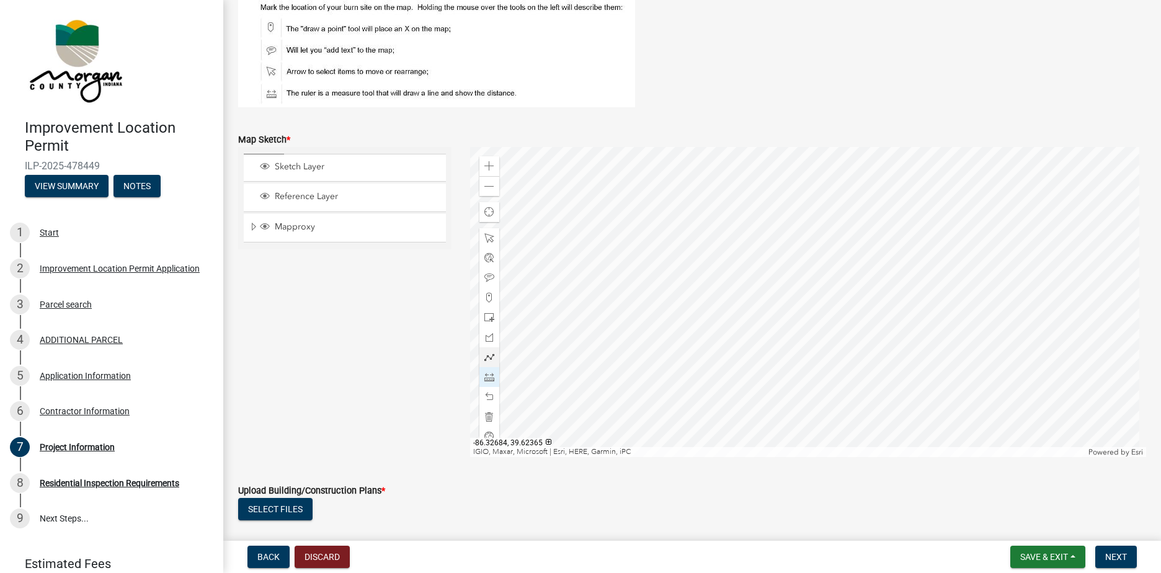
click at [752, 329] on div at bounding box center [808, 302] width 677 height 310
click at [494, 281] on div at bounding box center [489, 278] width 20 height 20
click at [752, 334] on div at bounding box center [808, 302] width 677 height 310
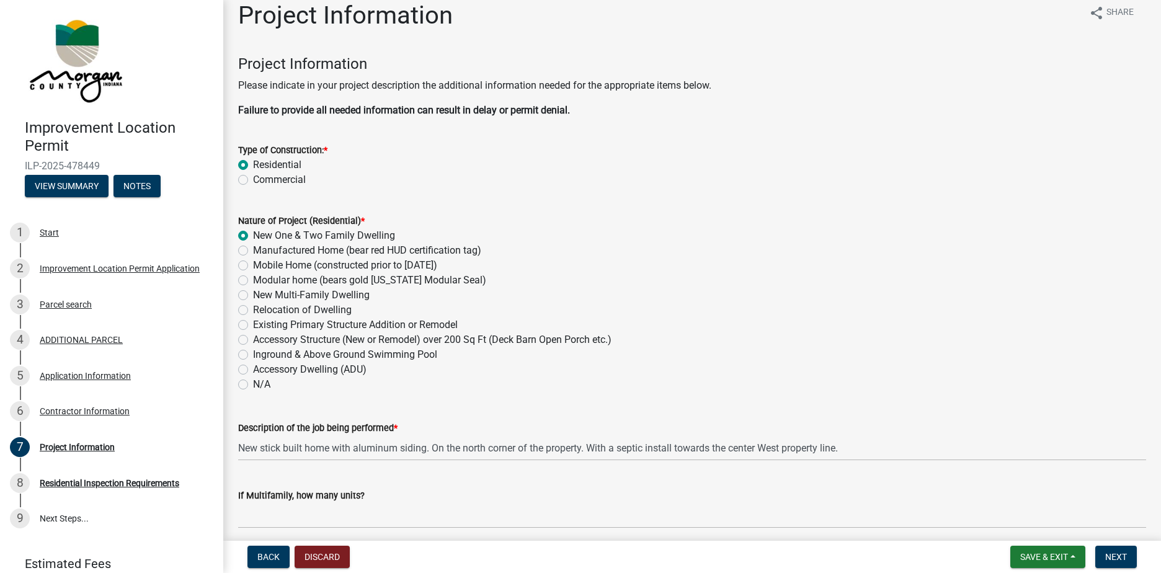
scroll to position [0, 0]
